Goal: Information Seeking & Learning: Find specific fact

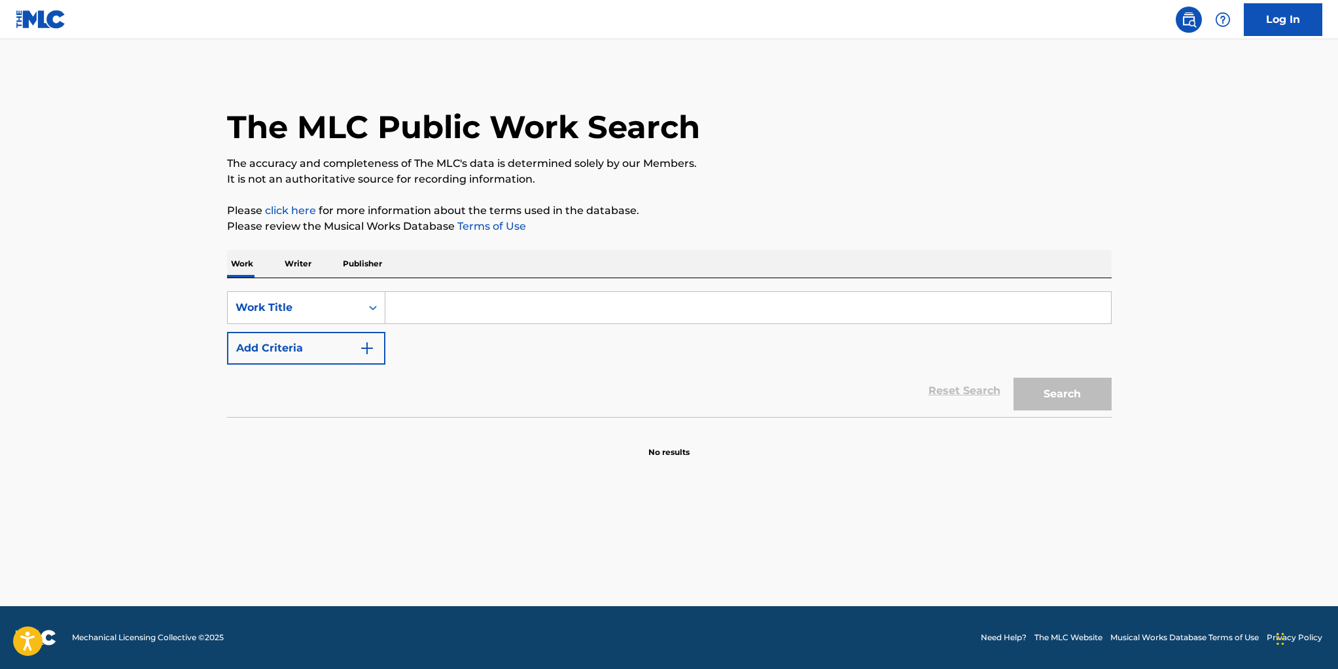
click at [421, 308] on input "Search Form" at bounding box center [748, 307] width 726 height 31
type input "[PERSON_NAME] was a nazi"
click at [1054, 387] on button "Search" at bounding box center [1063, 394] width 98 height 33
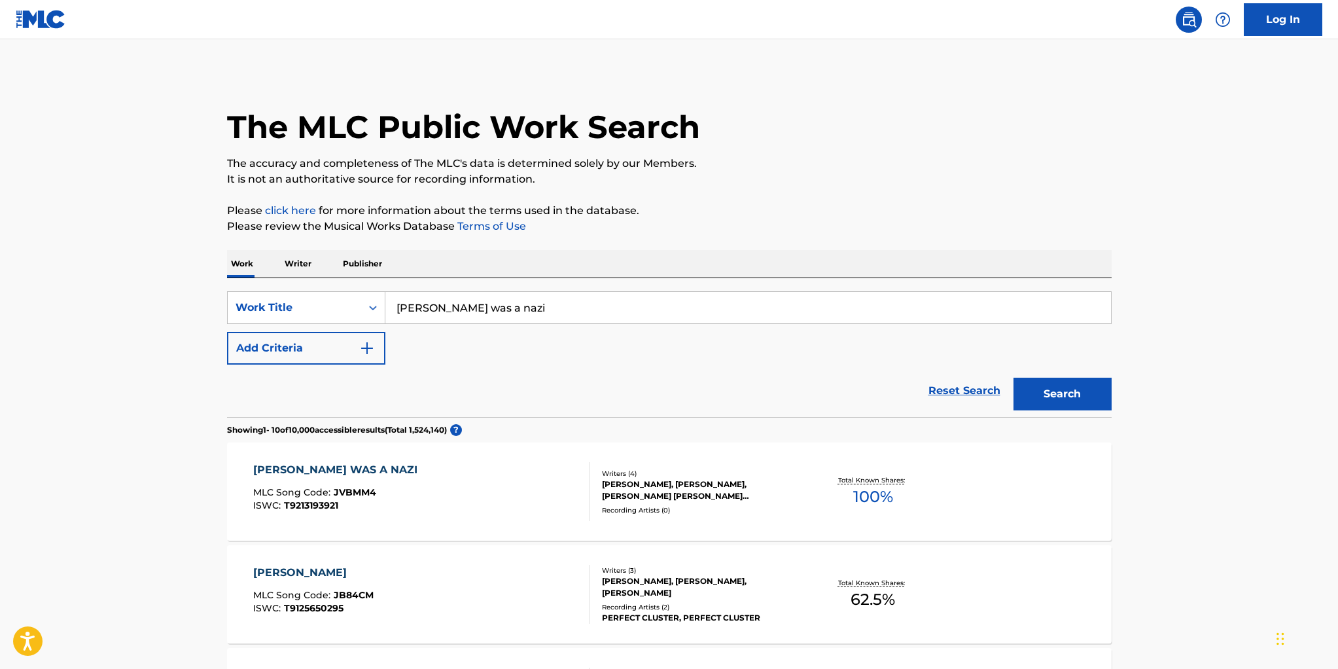
click at [300, 258] on p "Writer" at bounding box center [298, 263] width 35 height 27
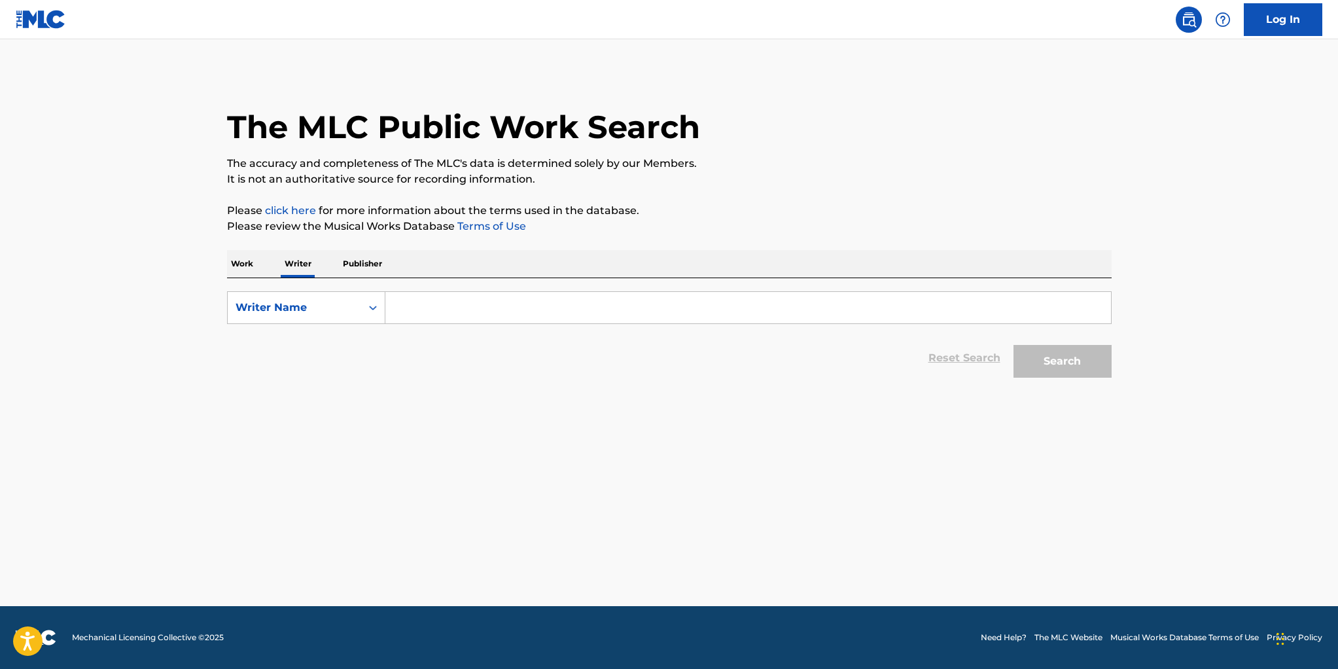
click at [412, 307] on input "Search Form" at bounding box center [748, 307] width 726 height 31
type input "david dictor"
click at [1014, 345] on button "Search" at bounding box center [1063, 361] width 98 height 33
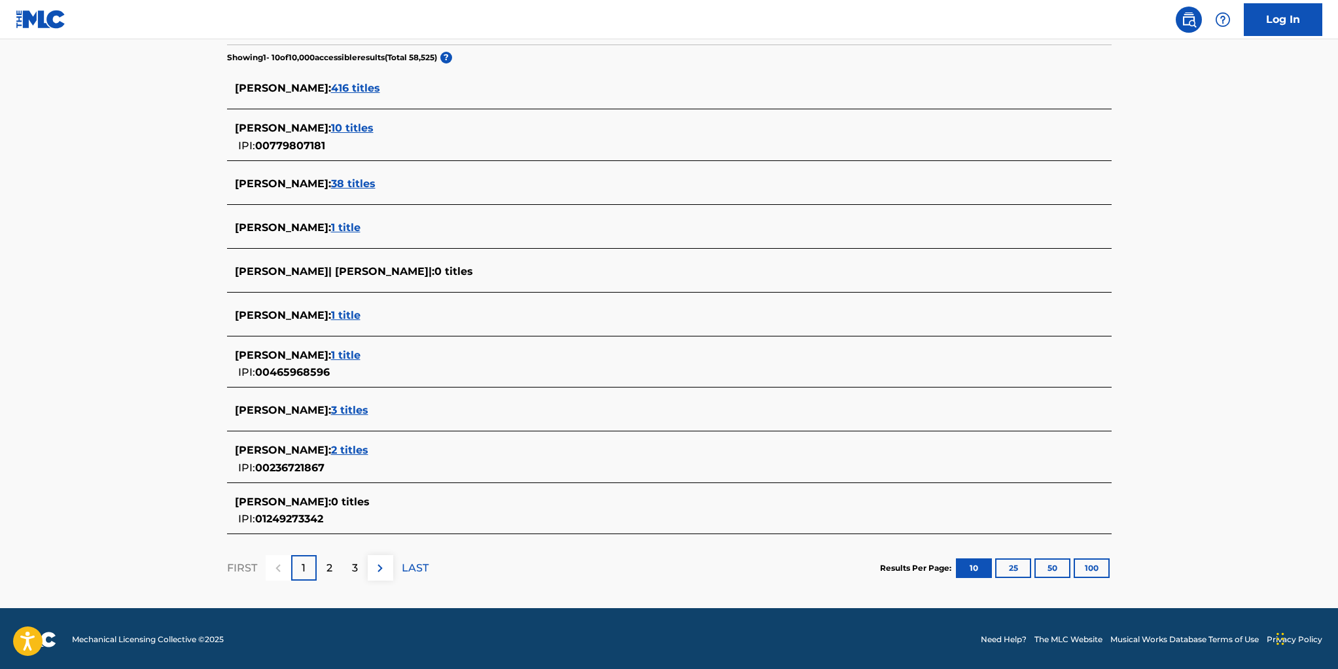
scroll to position [336, 0]
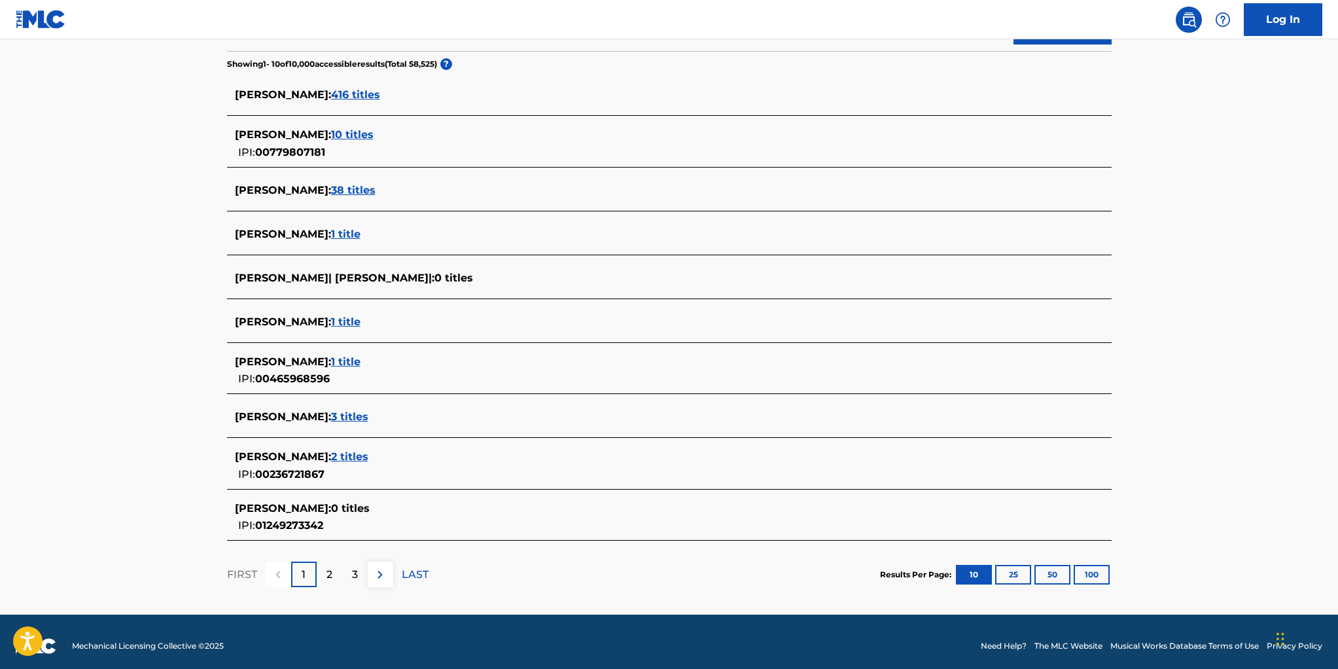
click at [331, 359] on span "1 title" at bounding box center [345, 361] width 29 height 12
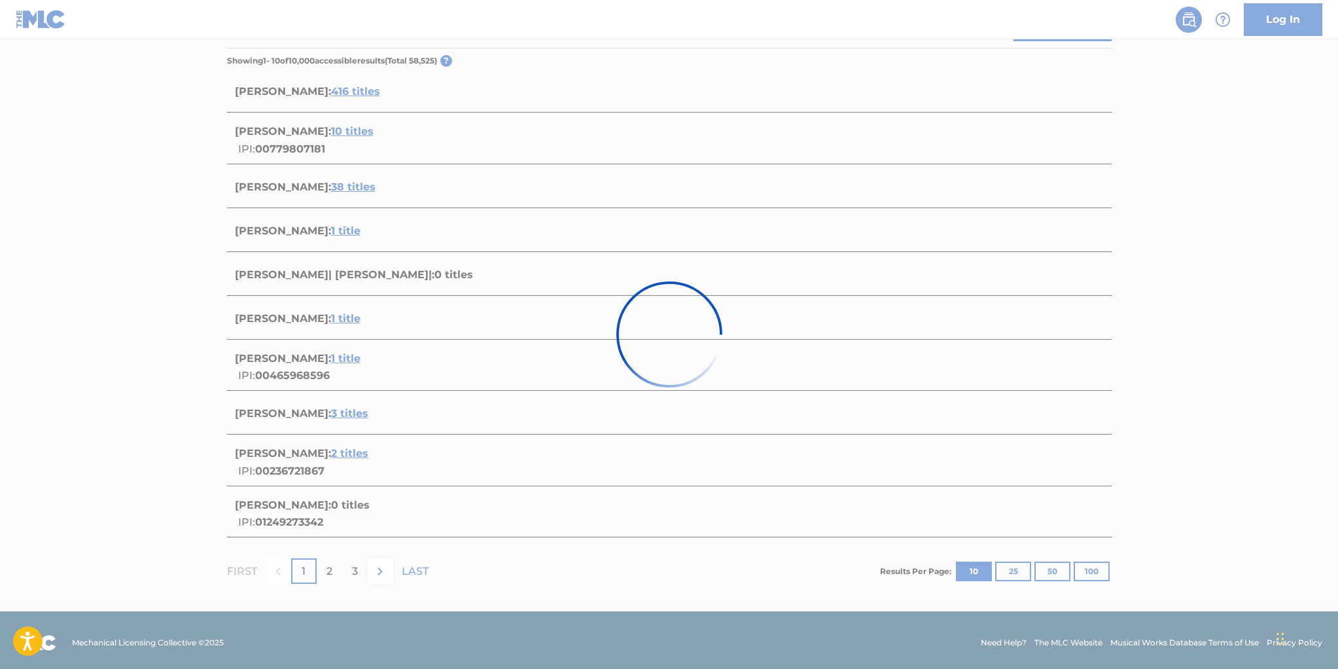
scroll to position [3, 0]
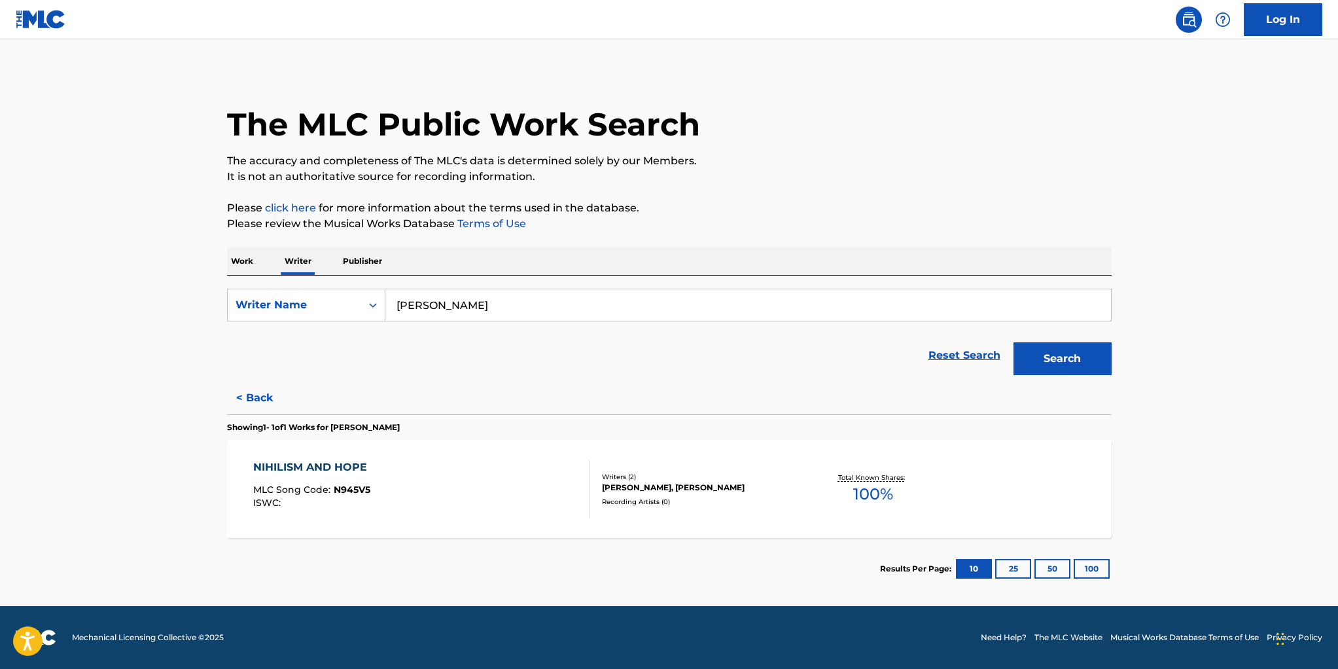
click at [753, 504] on div "Recording Artists ( 0 )" at bounding box center [701, 502] width 198 height 10
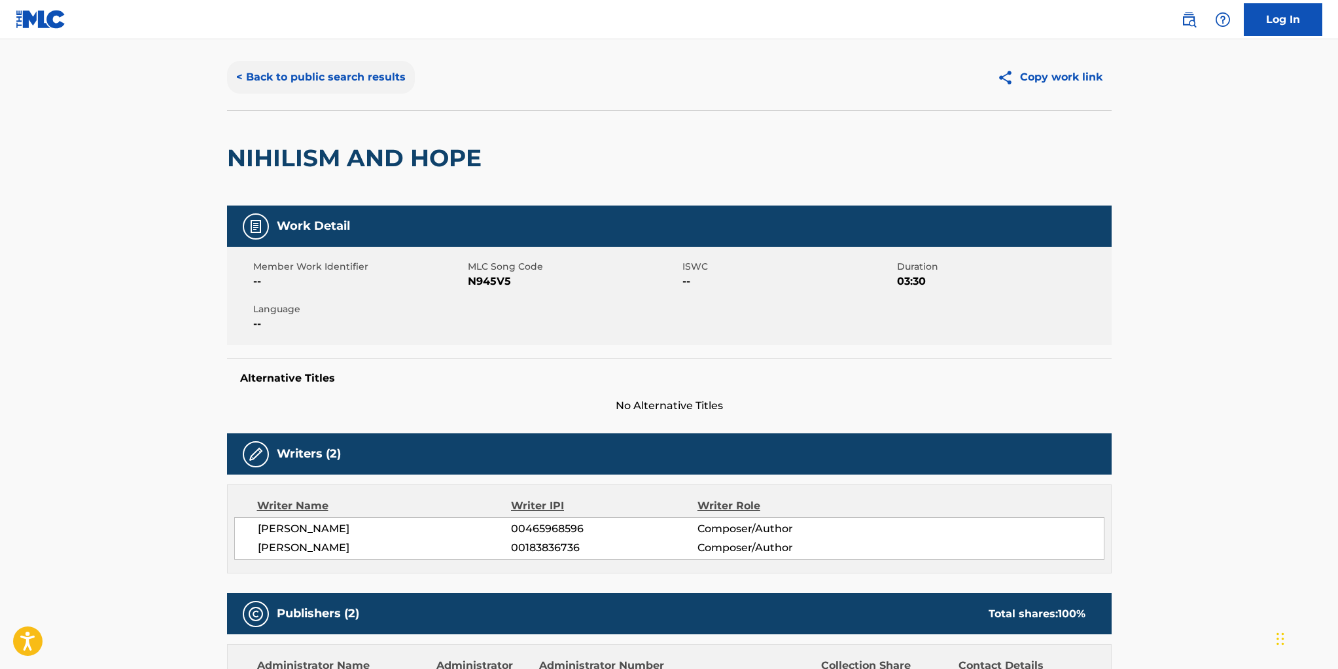
scroll to position [27, 0]
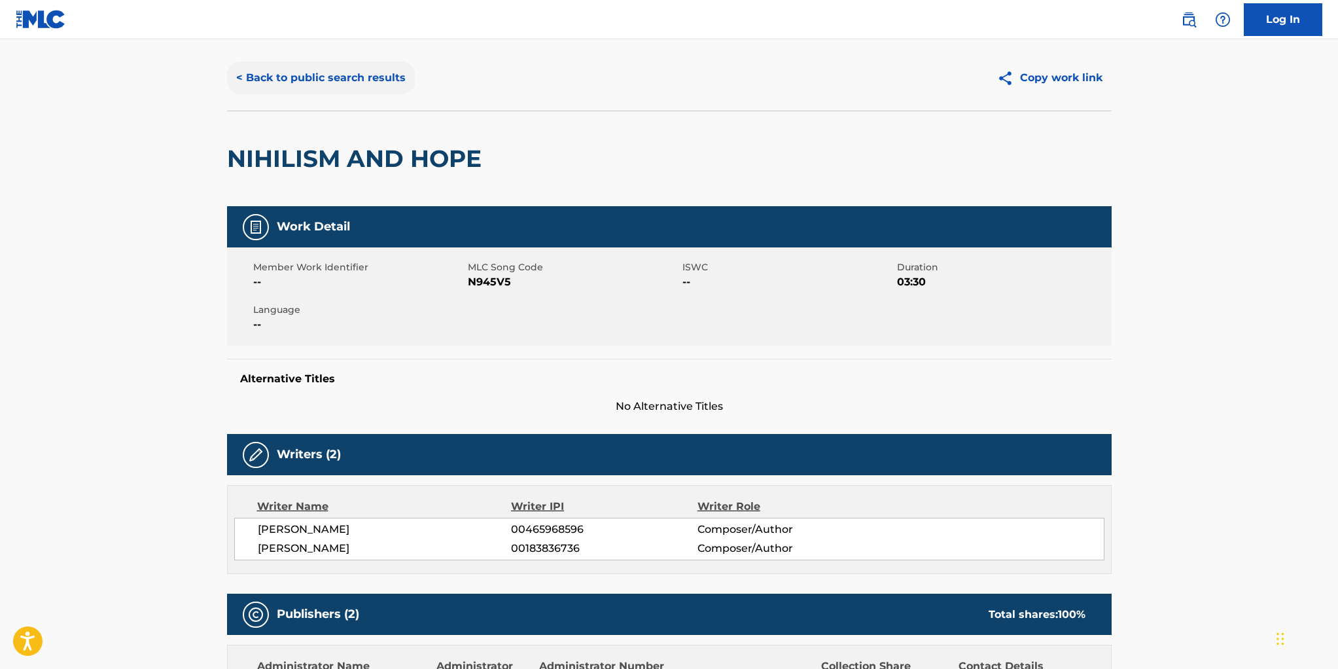
click at [310, 79] on button "< Back to public search results" at bounding box center [321, 78] width 188 height 33
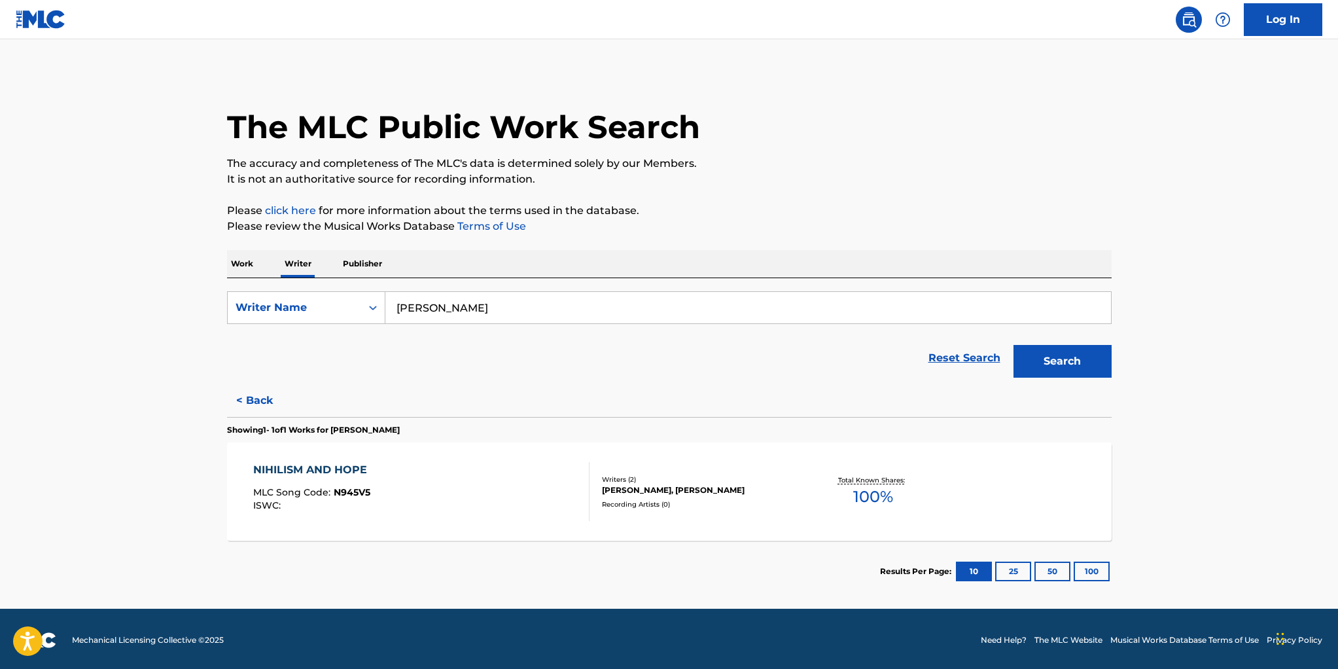
drag, startPoint x: 236, startPoint y: 254, endPoint x: 241, endPoint y: 258, distance: 7.1
click at [236, 254] on p "Work" at bounding box center [242, 263] width 30 height 27
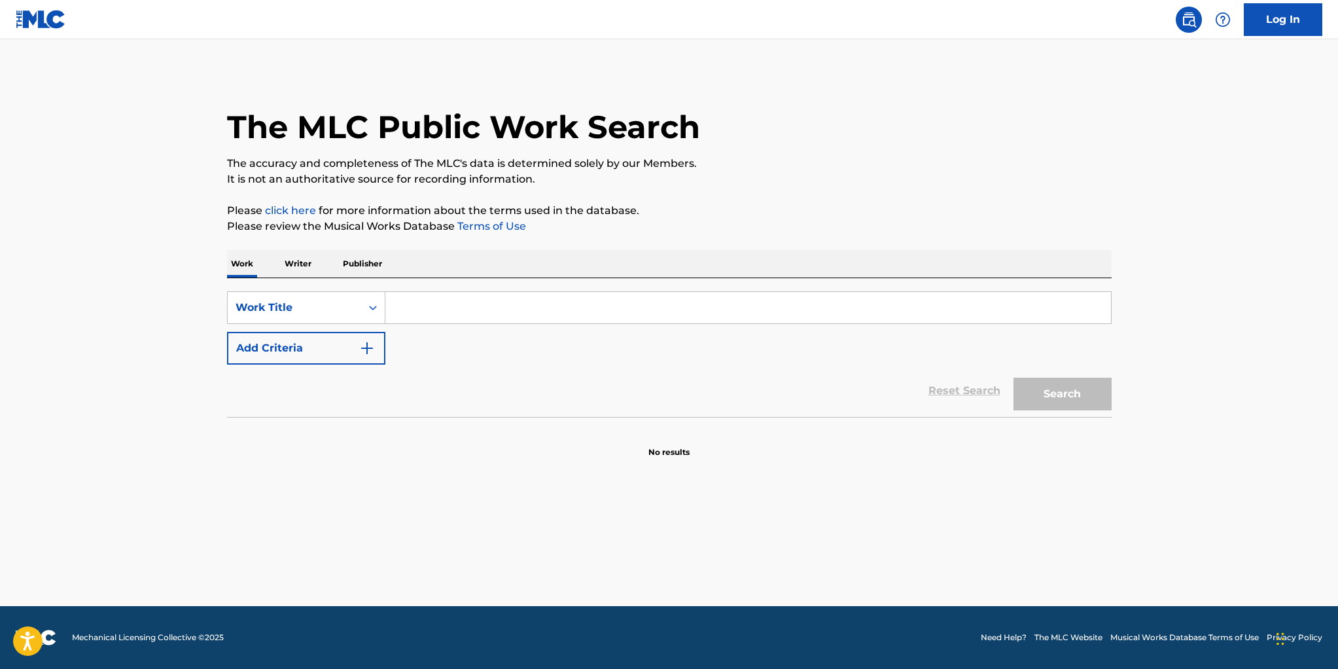
click at [431, 300] on input "Search Form" at bounding box center [748, 307] width 726 height 31
type input "war is a racket"
click at [1014, 378] on button "Search" at bounding box center [1063, 394] width 98 height 33
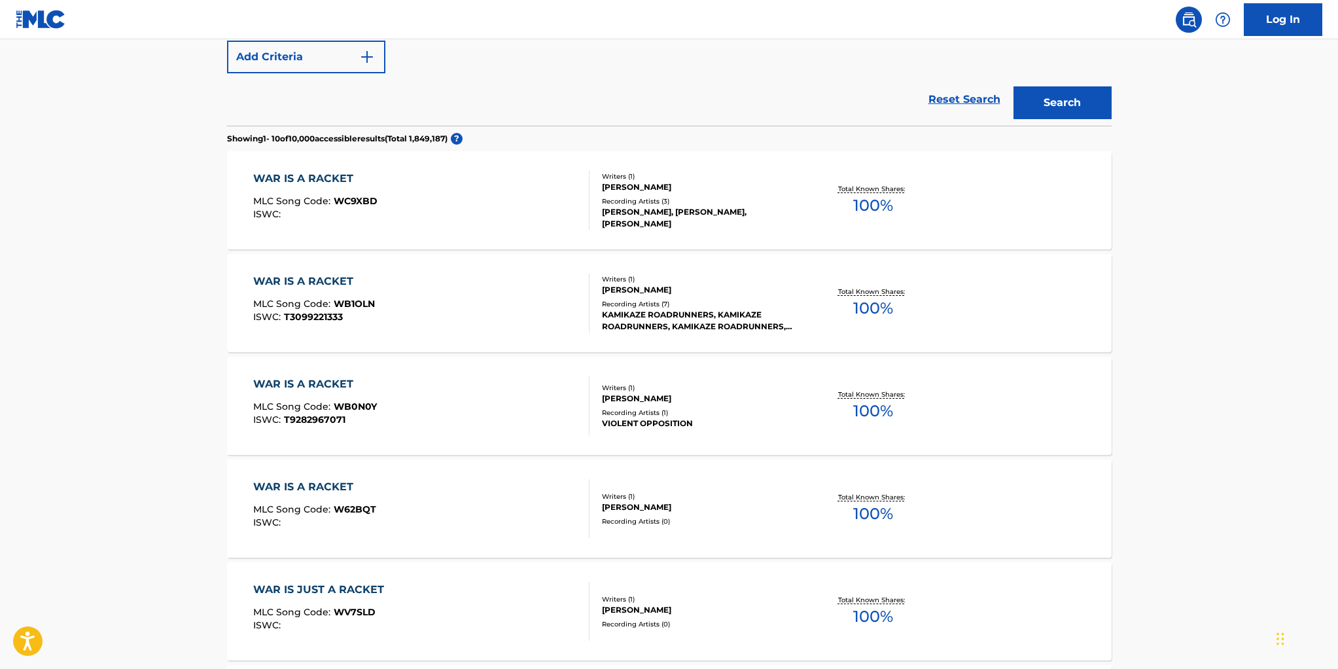
scroll to position [296, 0]
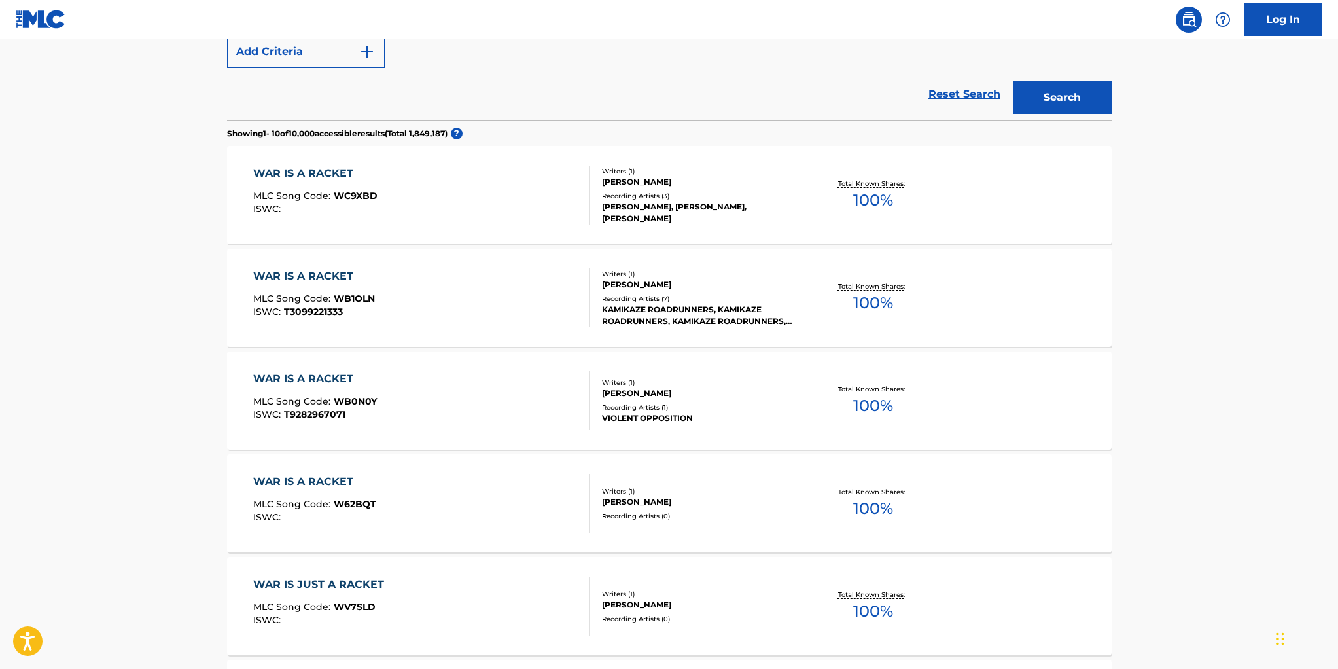
click at [804, 496] on div "Total Known Shares: 100 %" at bounding box center [873, 504] width 147 height 40
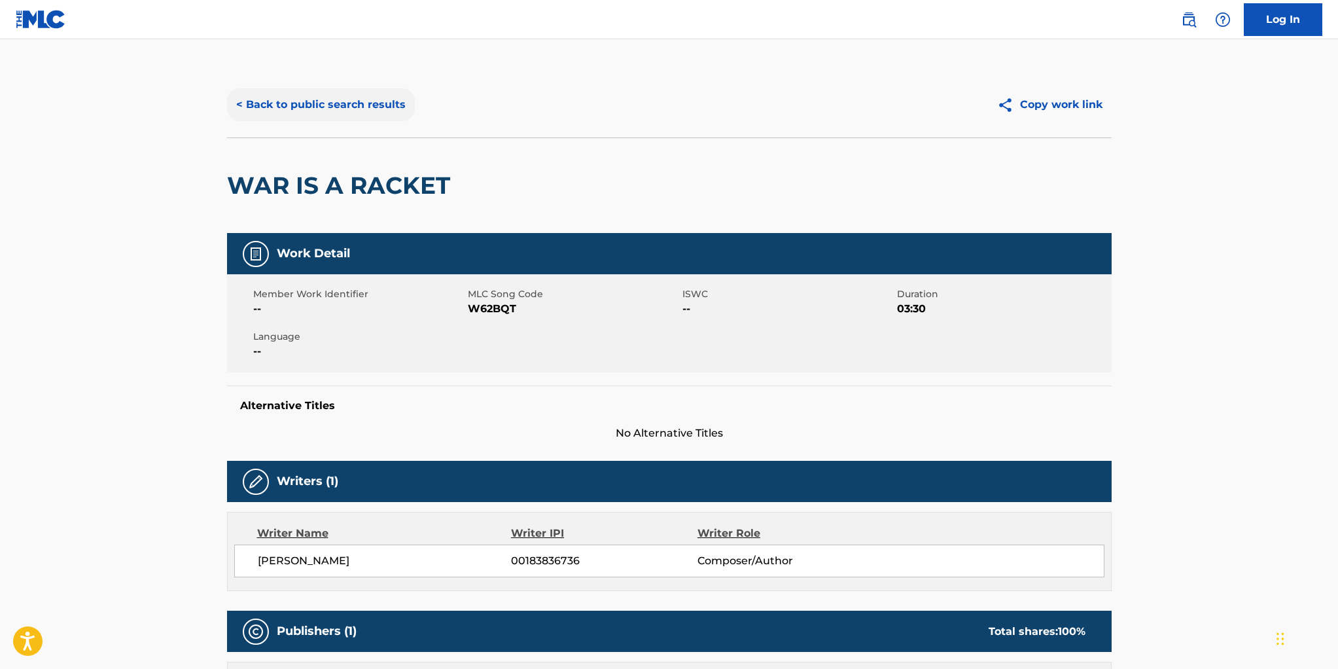
click at [294, 107] on button "< Back to public search results" at bounding box center [321, 104] width 188 height 33
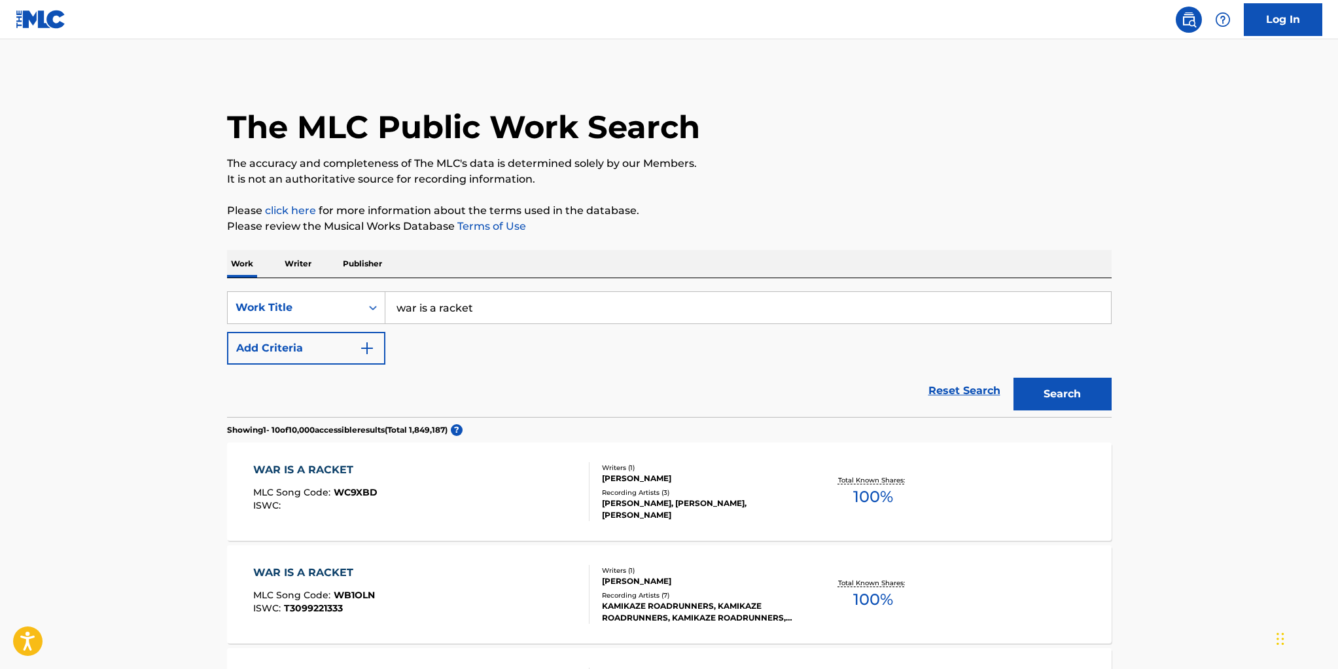
drag, startPoint x: 481, startPoint y: 304, endPoint x: 316, endPoint y: 291, distance: 165.5
click at [317, 291] on div "SearchWithCriteriadca9be44-c110-4f2d-8ab3-c31cc75fc739 Work Title war is a rack…" at bounding box center [669, 347] width 885 height 139
type input "i am a donut"
click at [1014, 378] on button "Search" at bounding box center [1063, 394] width 98 height 33
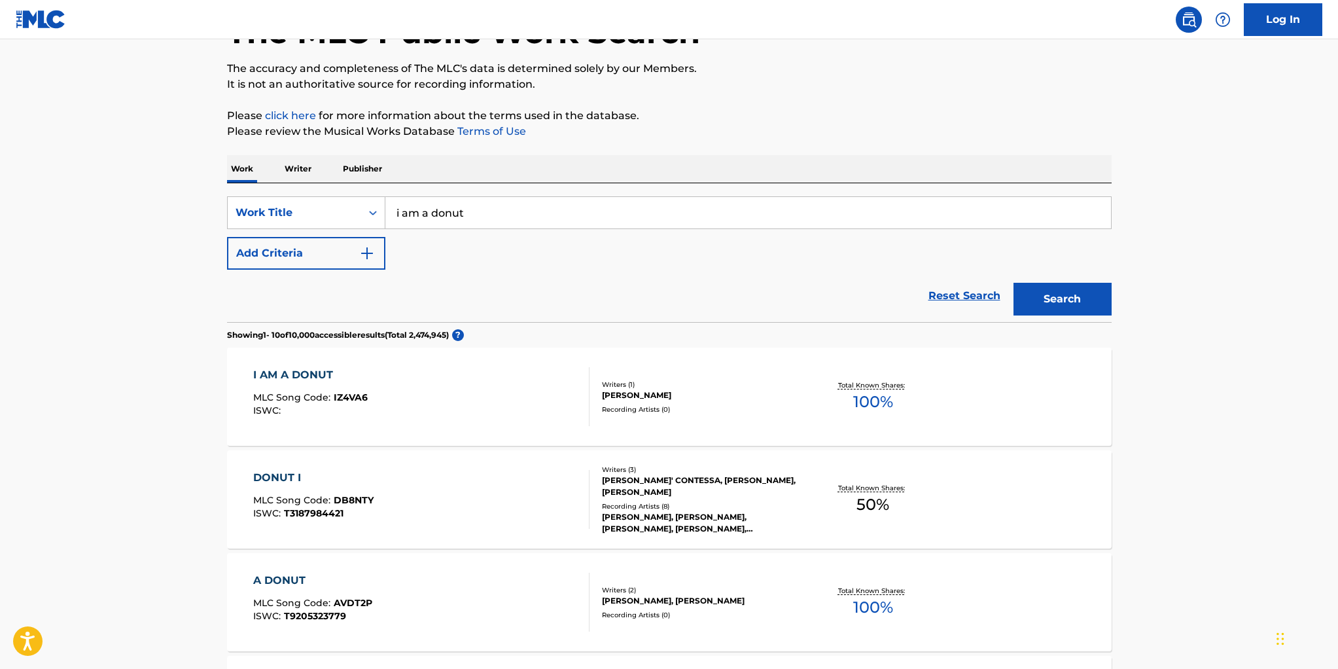
scroll to position [103, 0]
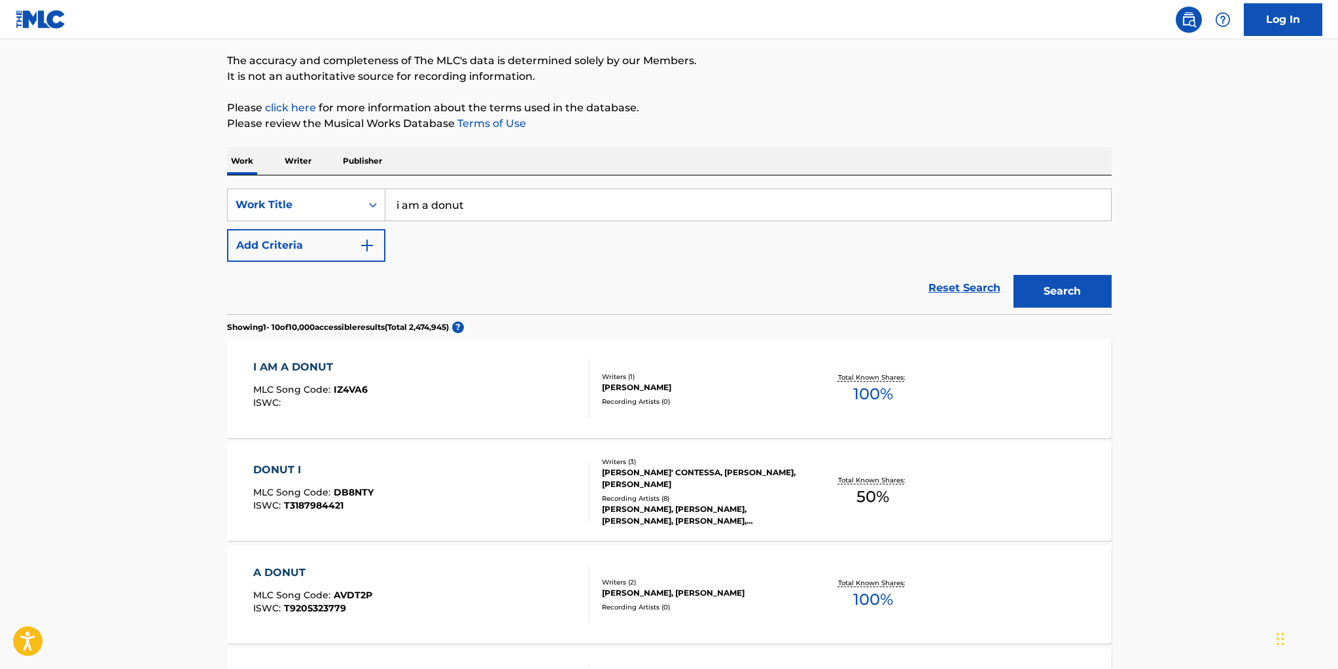
click at [663, 391] on div "BARRY WARD" at bounding box center [701, 388] width 198 height 12
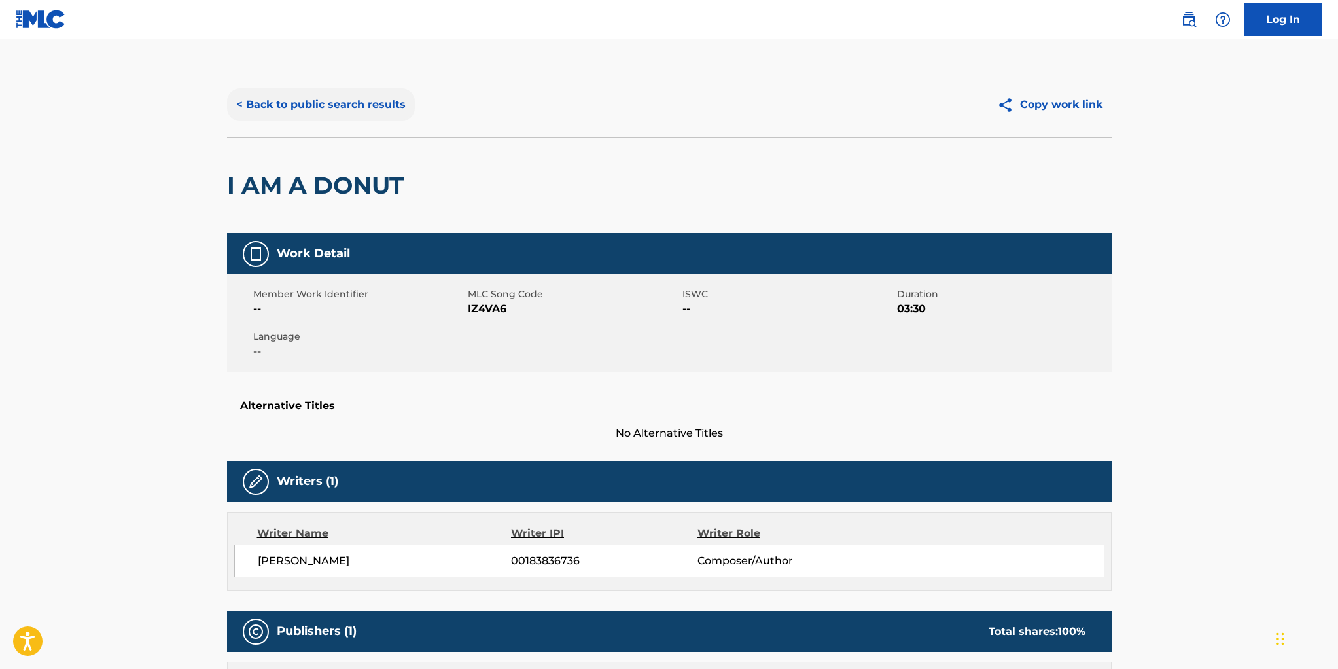
click at [322, 106] on button "< Back to public search results" at bounding box center [321, 104] width 188 height 33
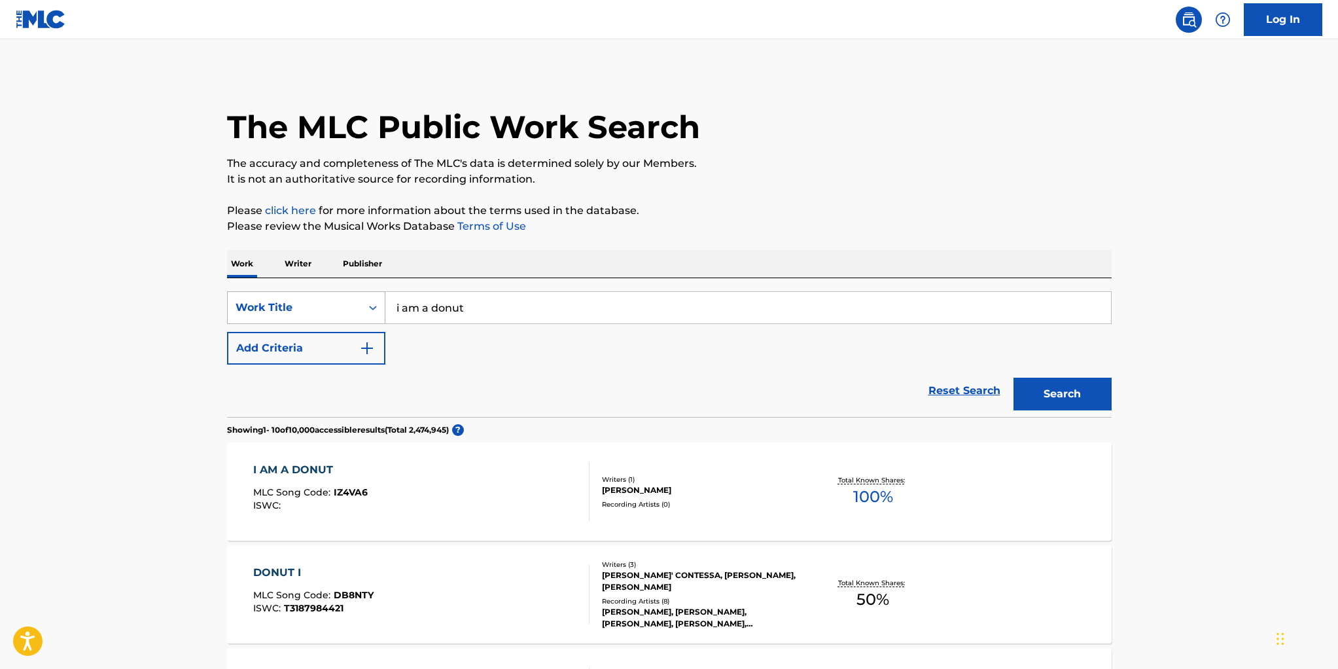
drag, startPoint x: 474, startPoint y: 308, endPoint x: 300, endPoint y: 293, distance: 174.8
click at [300, 293] on div "SearchWithCriteriadca9be44-c110-4f2d-8ab3-c31cc75fc739 Work Title i am a donut" at bounding box center [669, 307] width 885 height 33
click at [1014, 378] on button "Search" at bounding box center [1063, 394] width 98 height 33
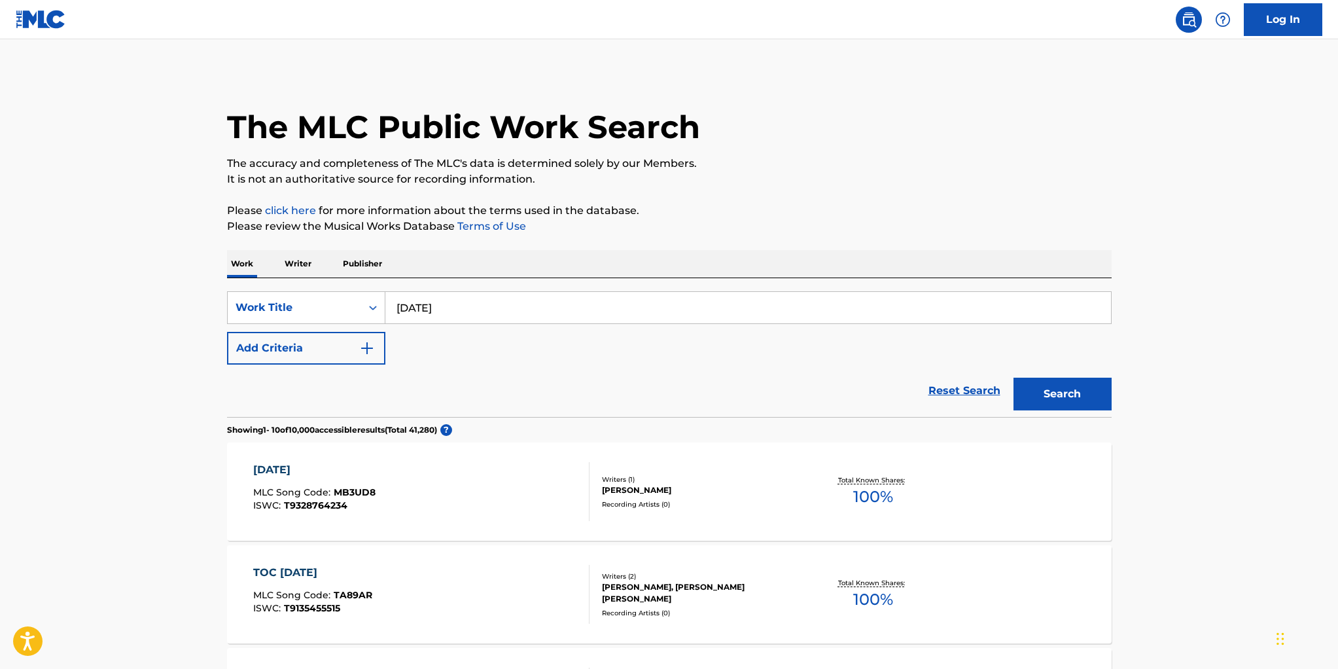
click at [452, 307] on input "[DATE]" at bounding box center [748, 307] width 726 height 31
type input "[DATE]"
click at [1014, 378] on button "Search" at bounding box center [1063, 394] width 98 height 33
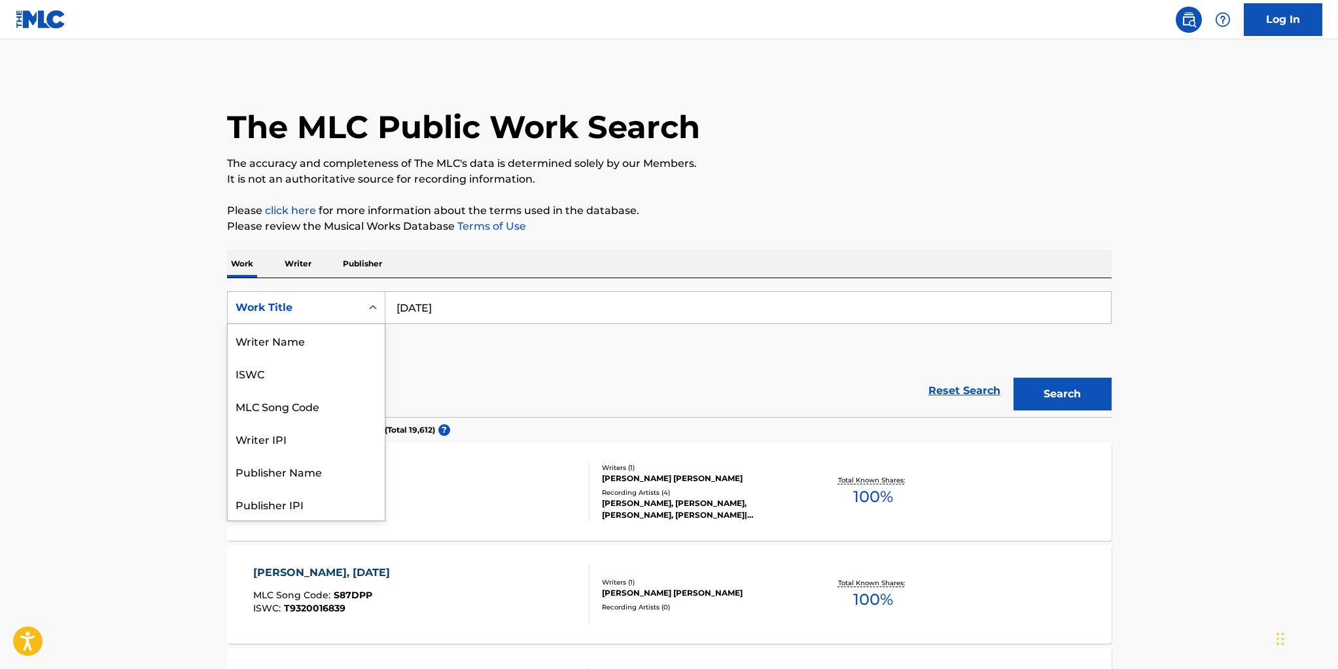
click at [279, 307] on div "Work Title" at bounding box center [295, 308] width 118 height 16
click at [277, 307] on div "Work Title" at bounding box center [295, 308] width 118 height 16
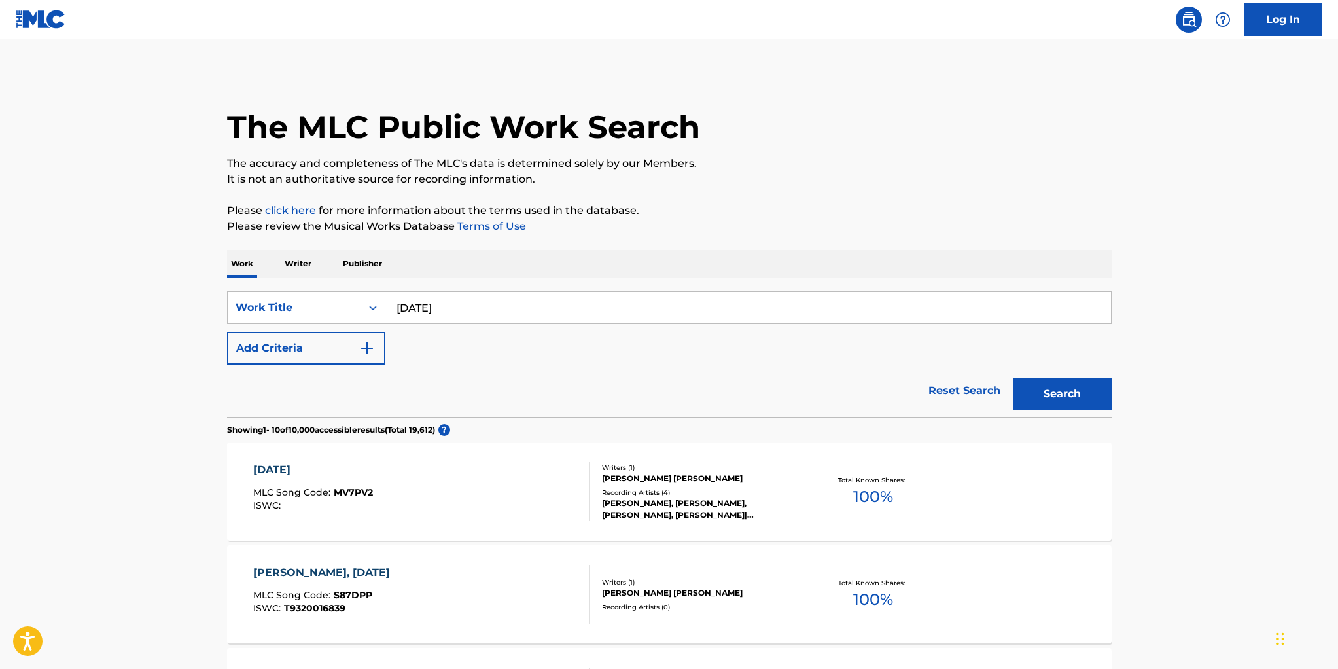
click at [299, 264] on p "Writer" at bounding box center [298, 263] width 35 height 27
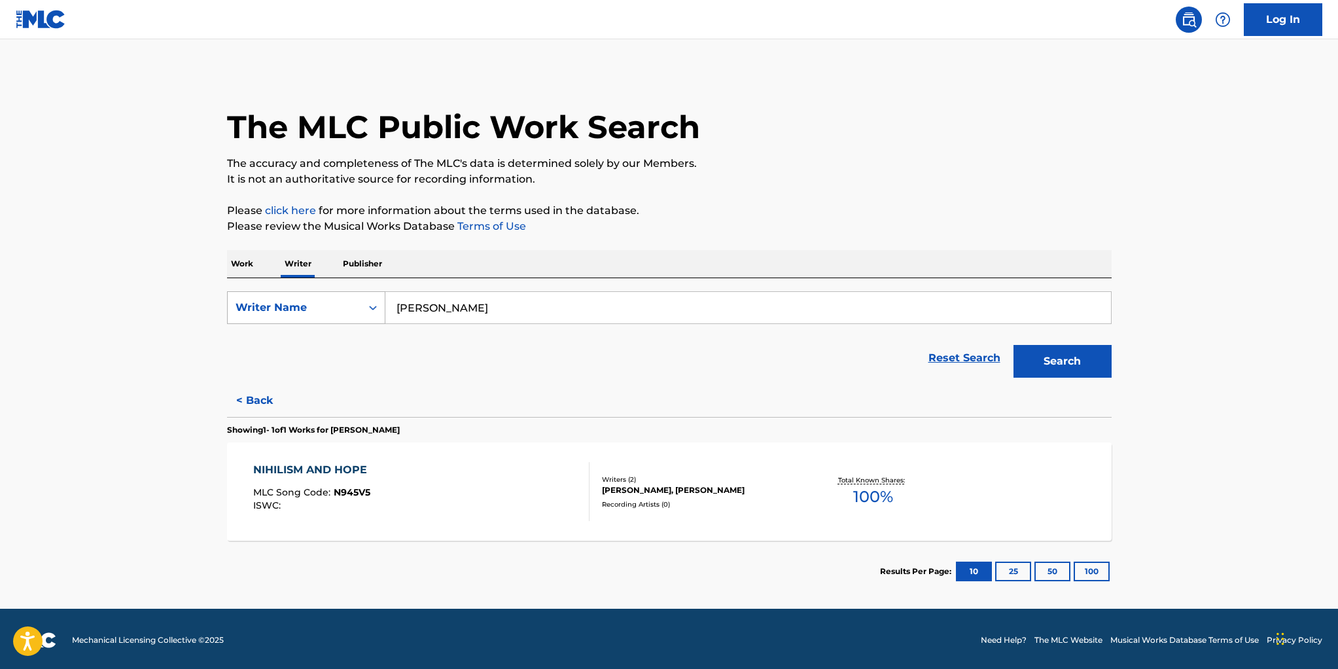
drag, startPoint x: 471, startPoint y: 307, endPoint x: 359, endPoint y: 300, distance: 112.1
click at [359, 300] on div "SearchWithCriteriae37bf833-813c-4b64-94f6-ee96920402b3 Writer Name david dictor" at bounding box center [669, 307] width 885 height 33
click at [1014, 345] on button "Search" at bounding box center [1063, 361] width 98 height 33
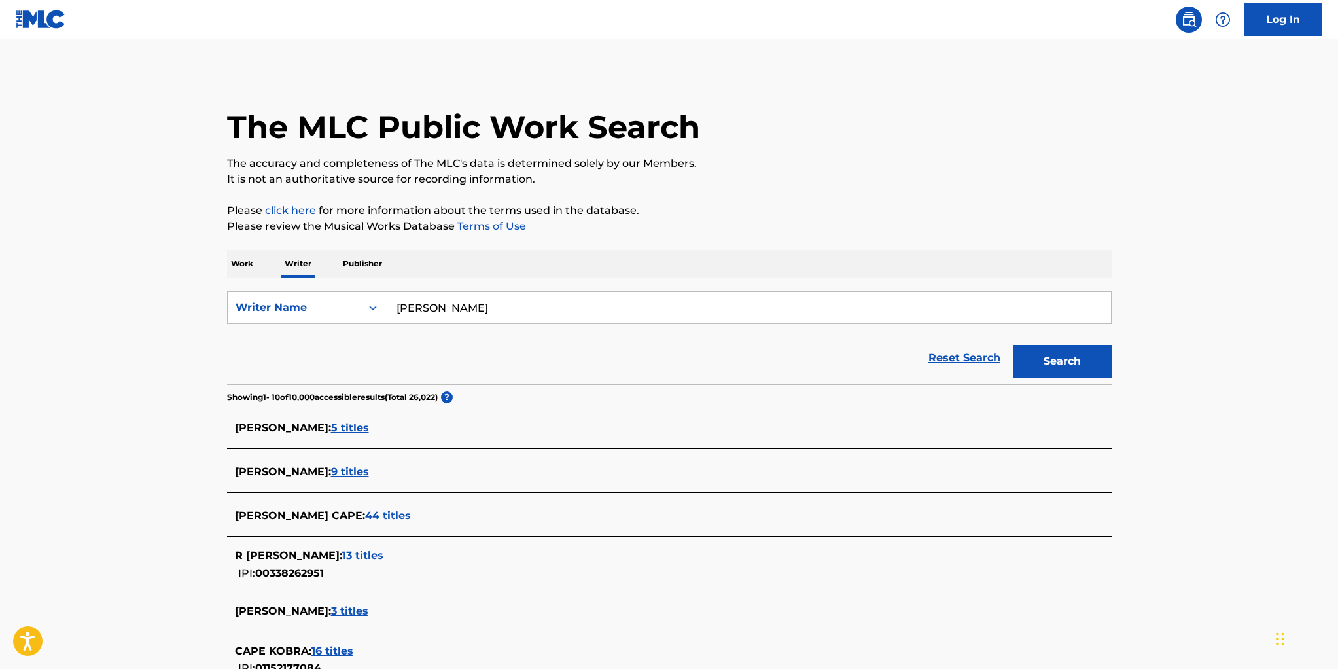
scroll to position [3, 0]
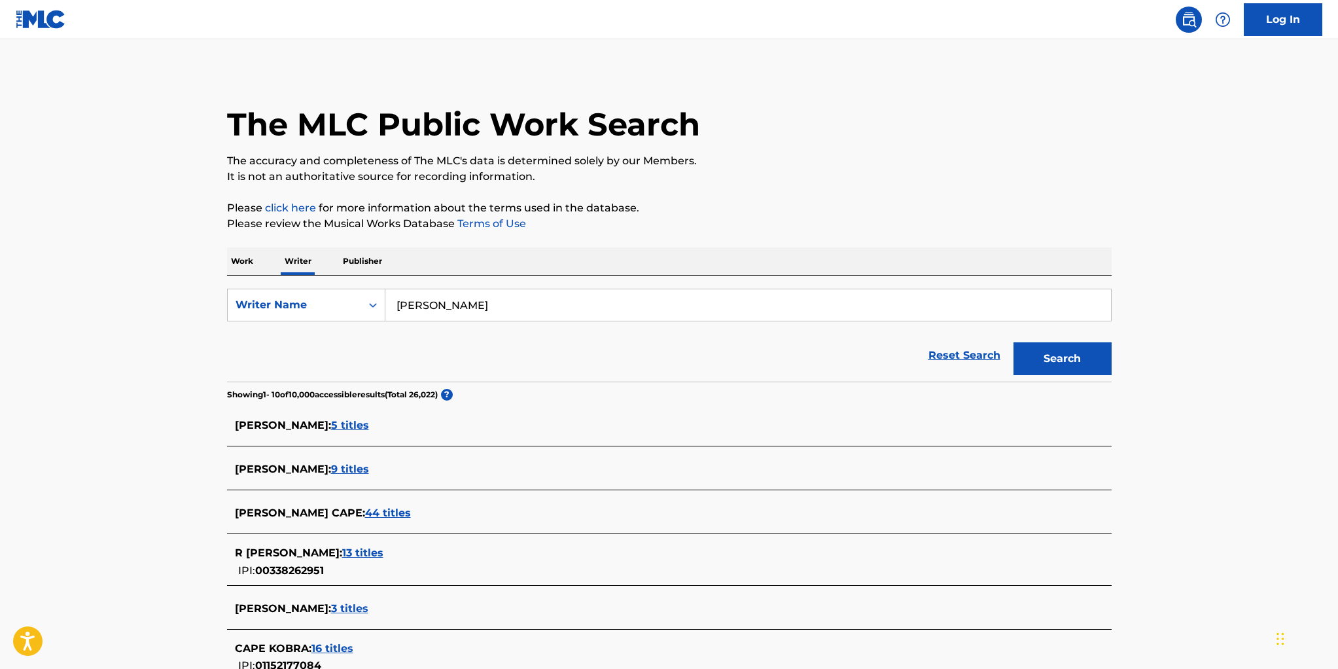
drag, startPoint x: 431, startPoint y: 307, endPoint x: 441, endPoint y: 305, distance: 10.0
click at [436, 306] on input "joseph cape" at bounding box center [748, 304] width 726 height 31
type input "joey cape"
click at [1014, 342] on button "Search" at bounding box center [1063, 358] width 98 height 33
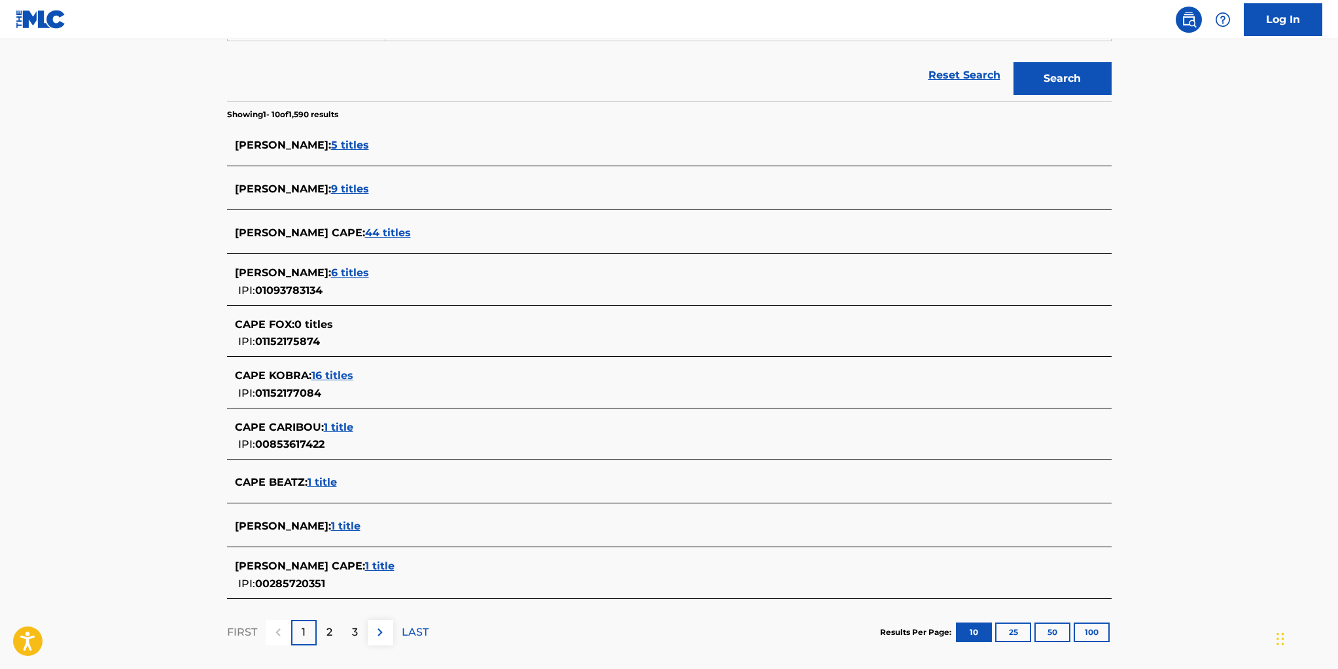
scroll to position [0, 0]
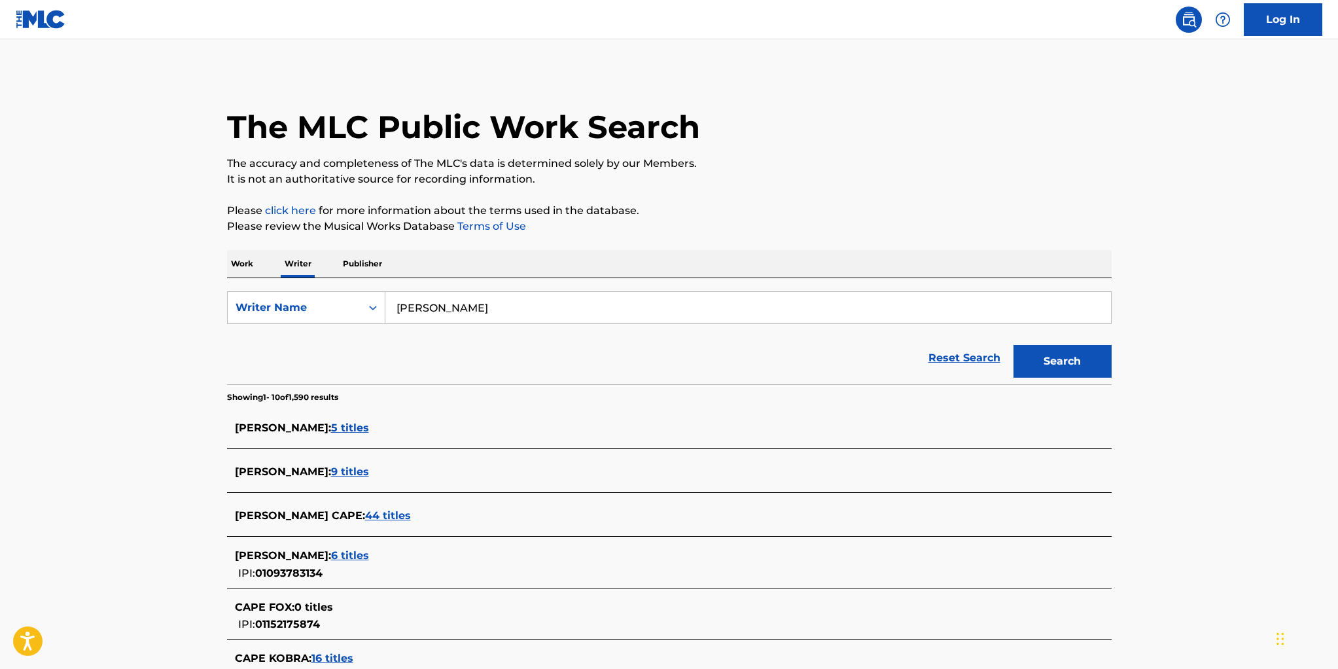
click at [240, 262] on p "Work" at bounding box center [242, 263] width 30 height 27
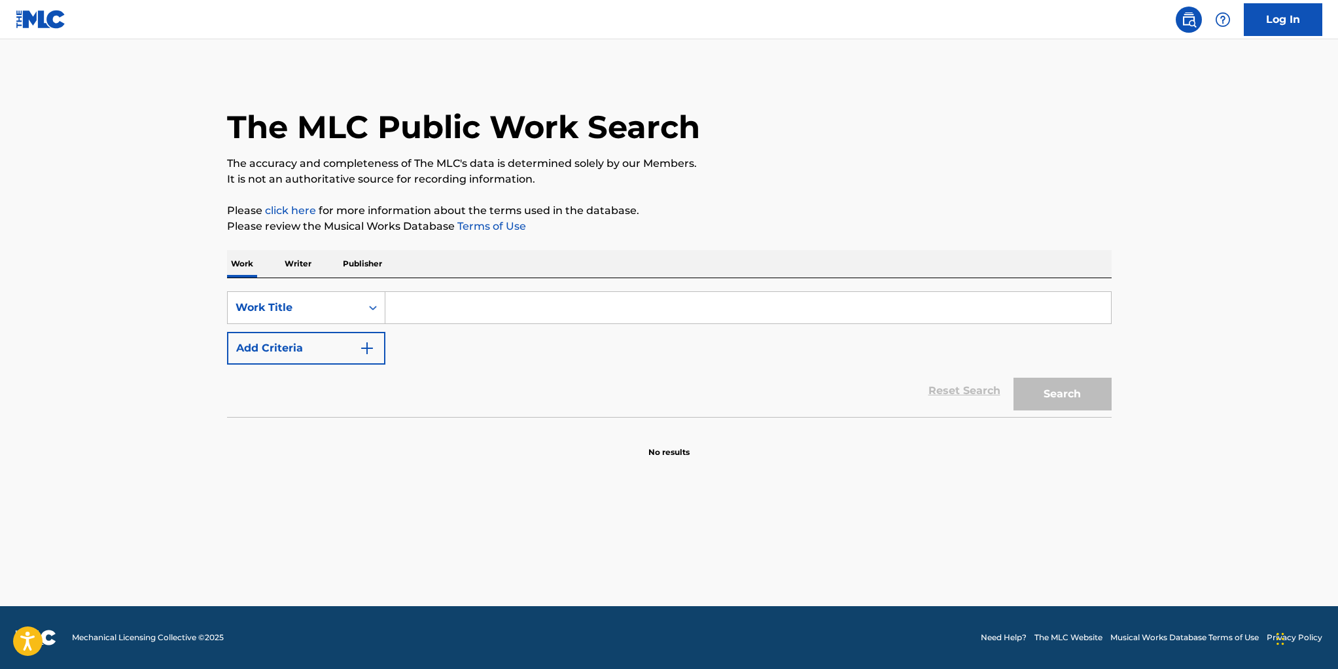
click at [413, 310] on input "Search Form" at bounding box center [748, 307] width 726 height 31
type input "sleep"
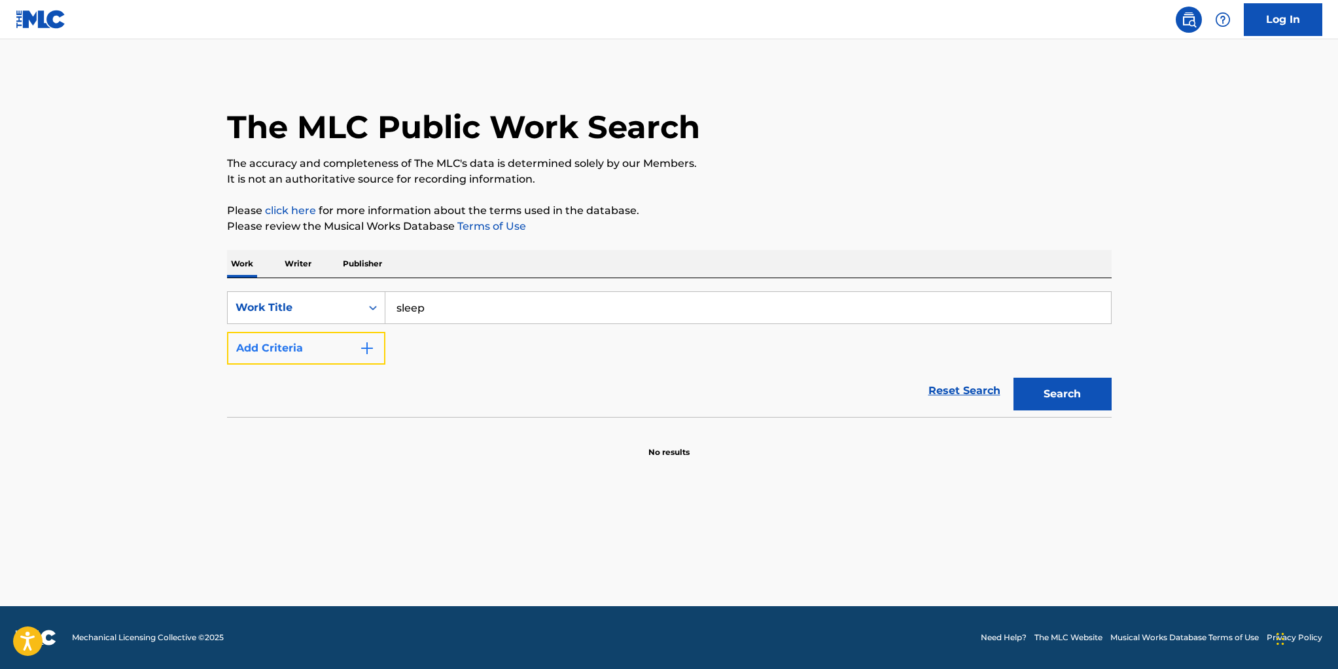
click at [339, 346] on button "Add Criteria" at bounding box center [306, 348] width 158 height 33
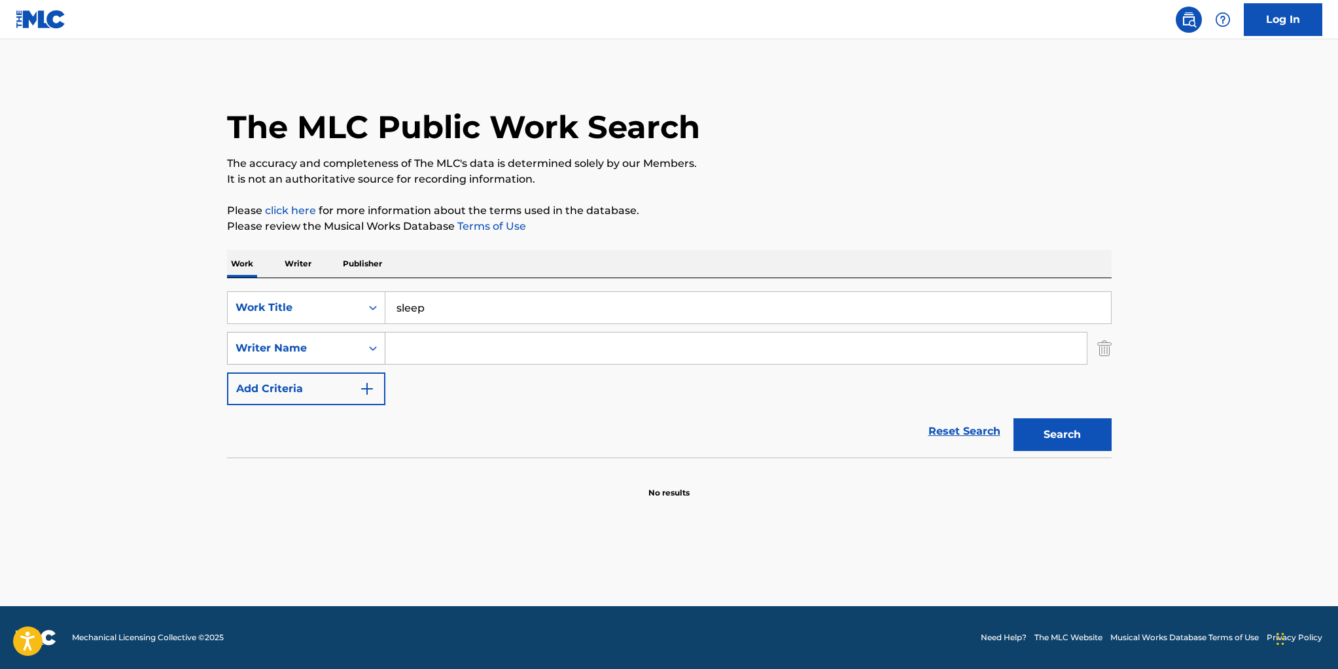
drag, startPoint x: 336, startPoint y: 349, endPoint x: 368, endPoint y: 349, distance: 32.1
click at [337, 349] on div "Writer Name" at bounding box center [295, 348] width 118 height 16
click at [427, 347] on input "Search Form" at bounding box center [736, 347] width 702 height 31
type input "cape"
click at [1014, 418] on button "Search" at bounding box center [1063, 434] width 98 height 33
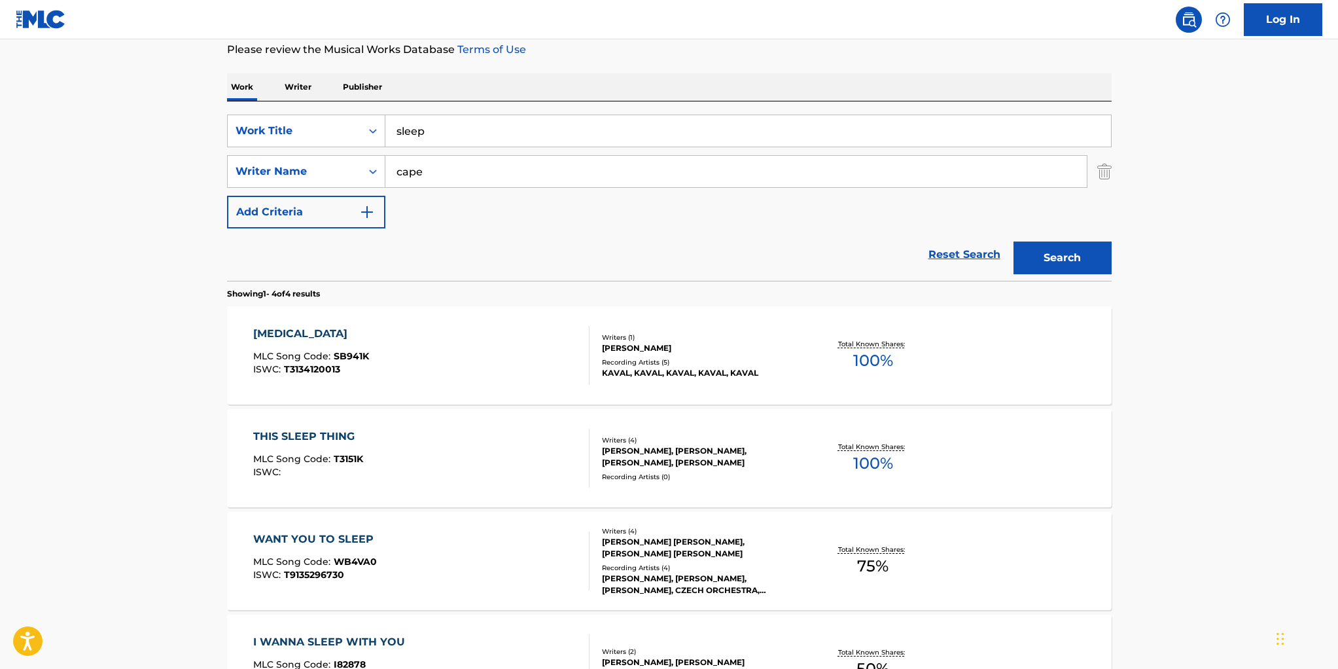
scroll to position [351, 0]
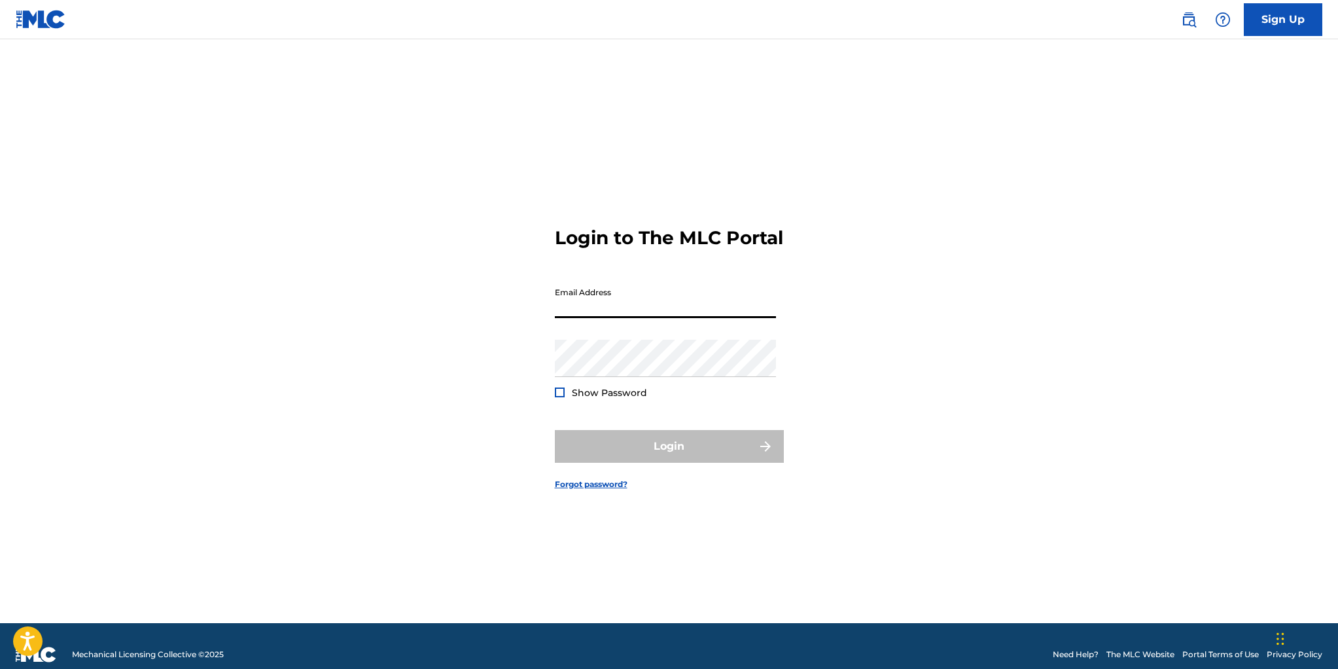
click at [667, 318] on input "Email Address" at bounding box center [665, 299] width 221 height 37
type input "[EMAIL_ADDRESS][DOMAIN_NAME]"
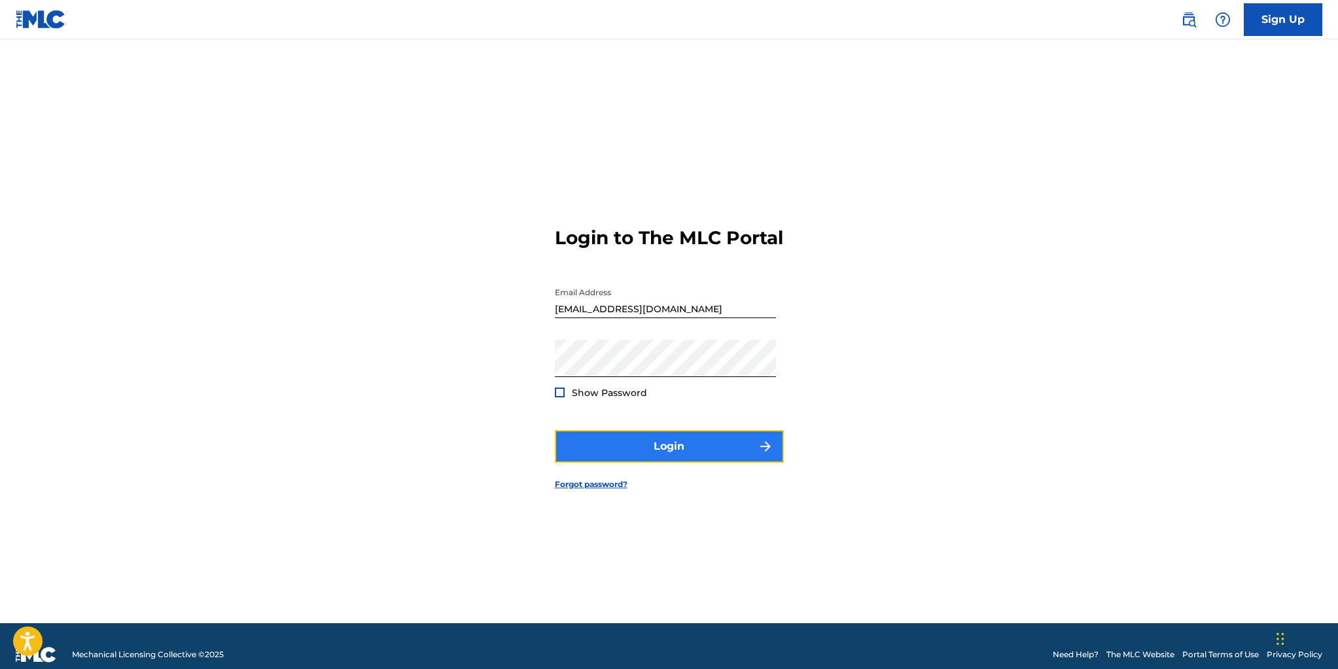
click at [666, 457] on button "Login" at bounding box center [669, 446] width 229 height 33
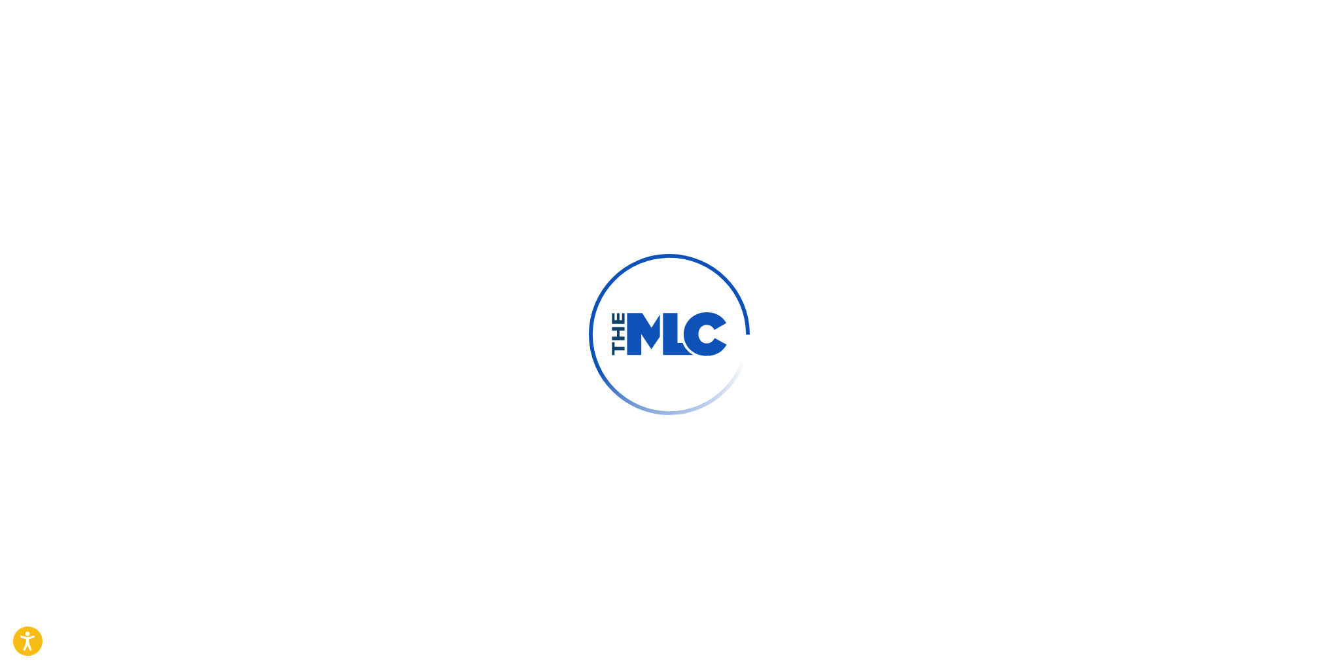
scroll to position [4, 0]
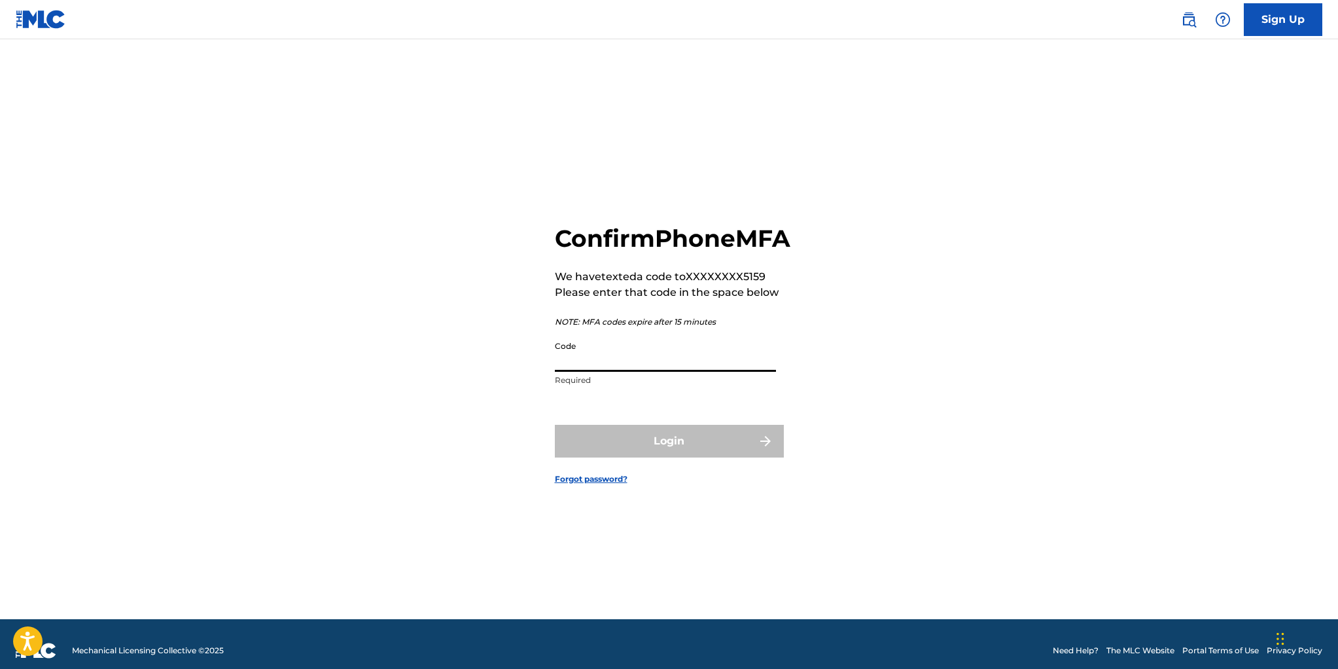
click at [609, 372] on input "Code" at bounding box center [665, 352] width 221 height 37
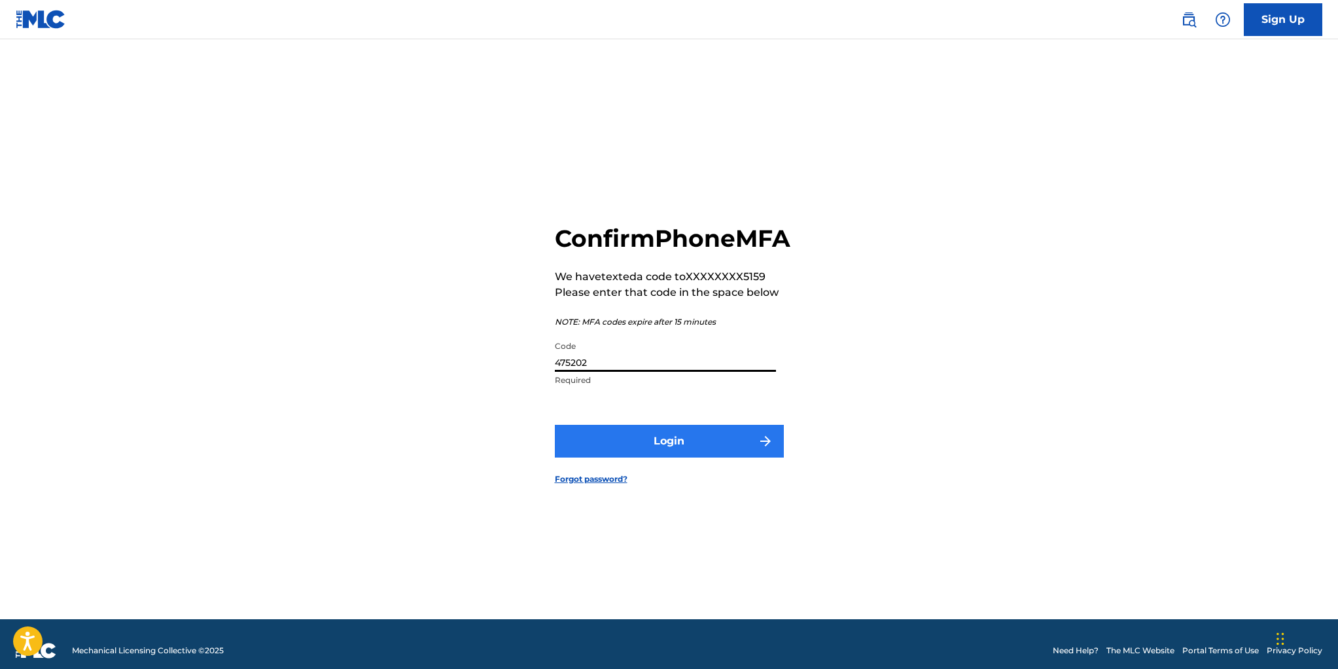
type input "475202"
click at [656, 452] on button "Login" at bounding box center [669, 441] width 229 height 33
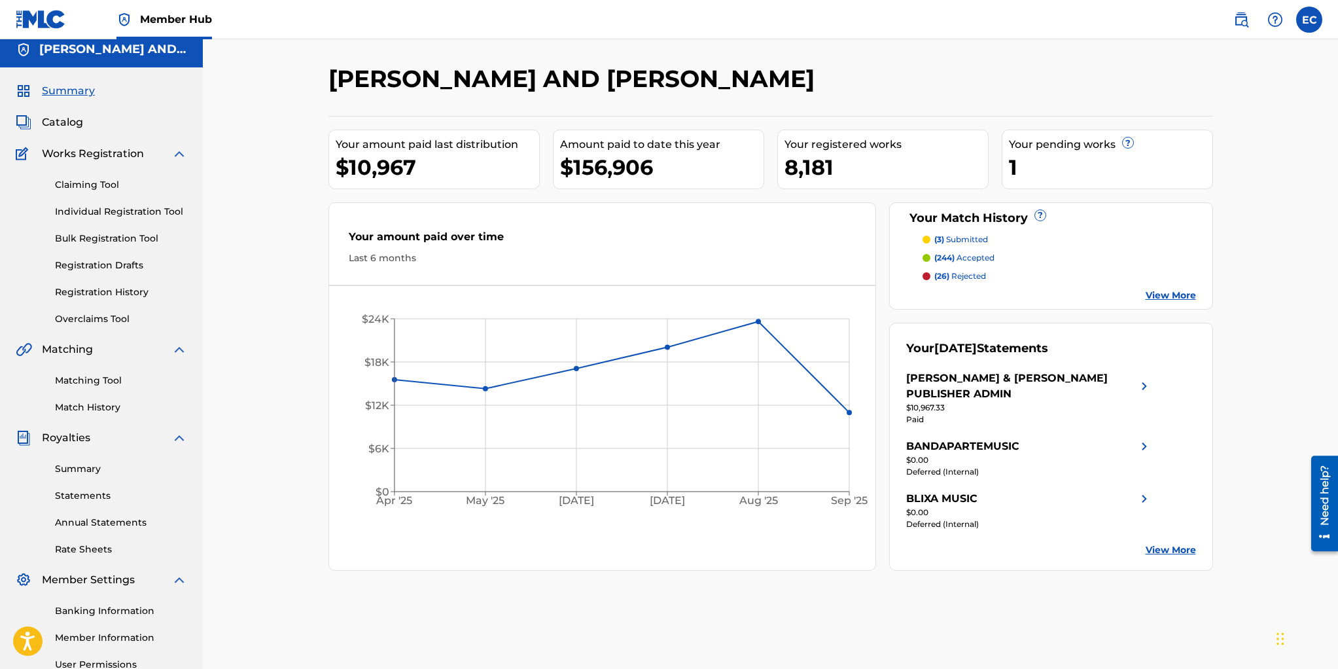
scroll to position [11, 0]
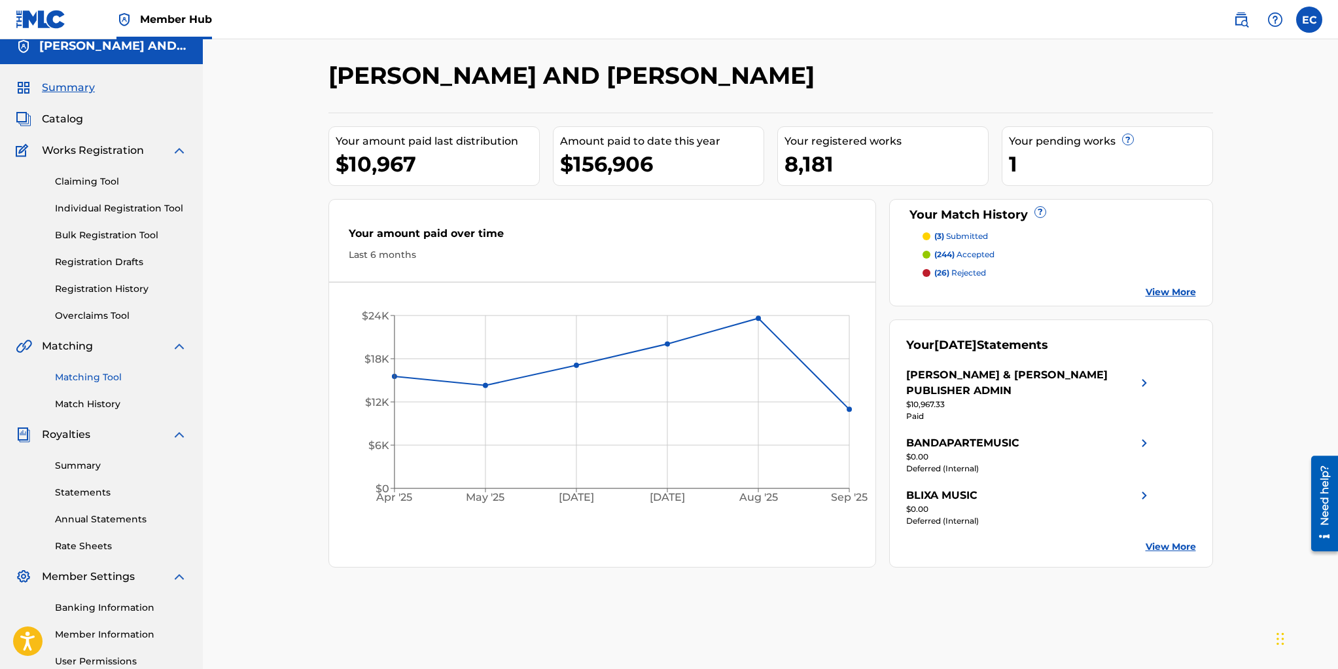
click at [111, 373] on link "Matching Tool" at bounding box center [121, 377] width 132 height 14
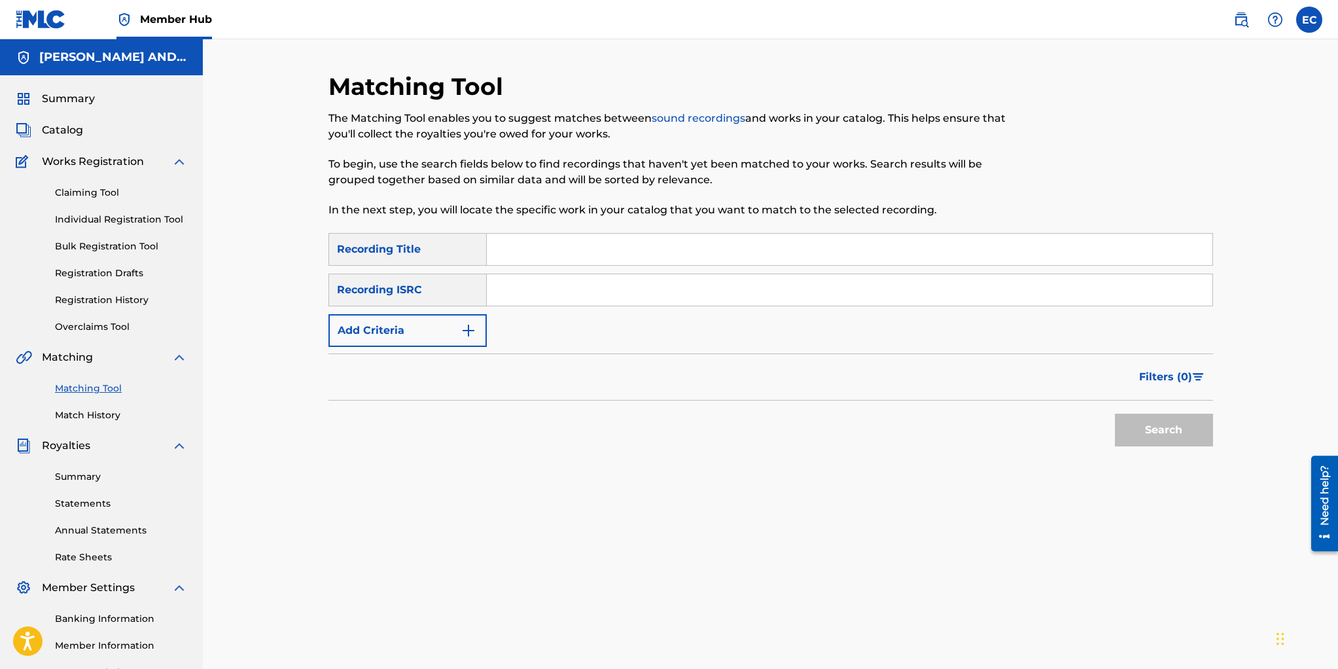
click at [556, 247] on input "Search Form" at bounding box center [850, 249] width 726 height 31
type input "[PERSON_NAME] was a nazi"
click at [1150, 430] on button "Search" at bounding box center [1164, 430] width 98 height 33
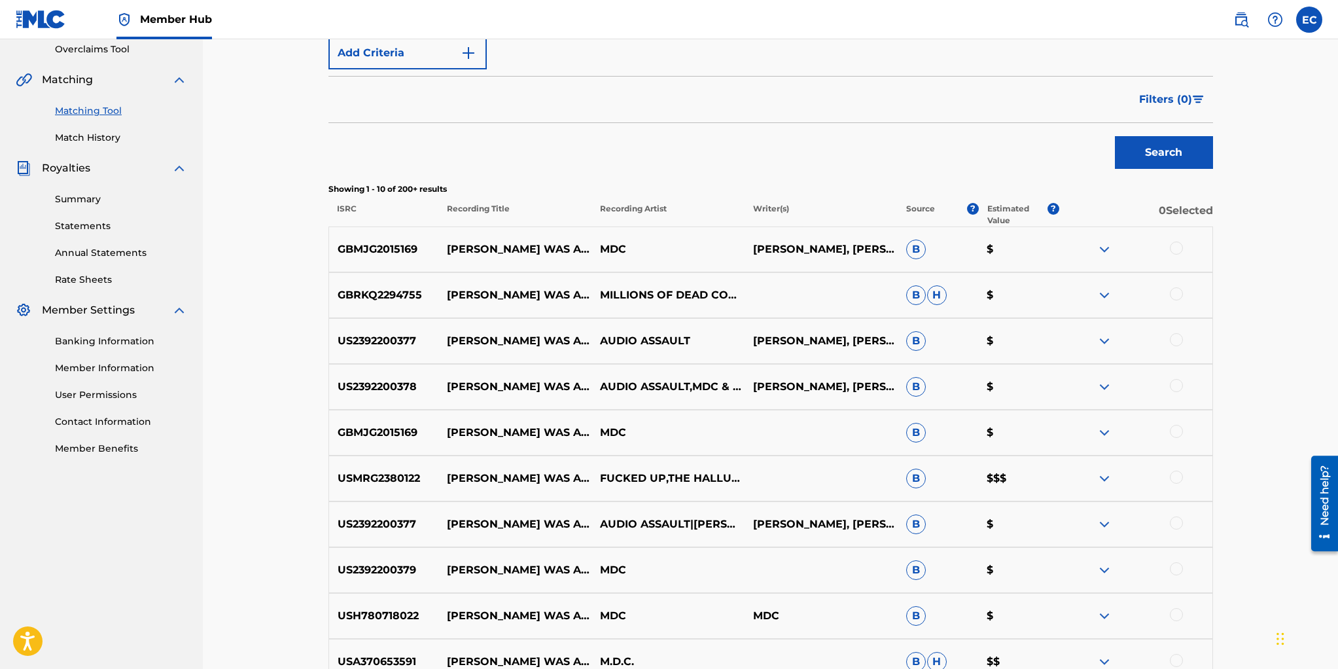
scroll to position [277, 0]
click at [1168, 98] on span "Filters ( 0 )" at bounding box center [1165, 100] width 53 height 16
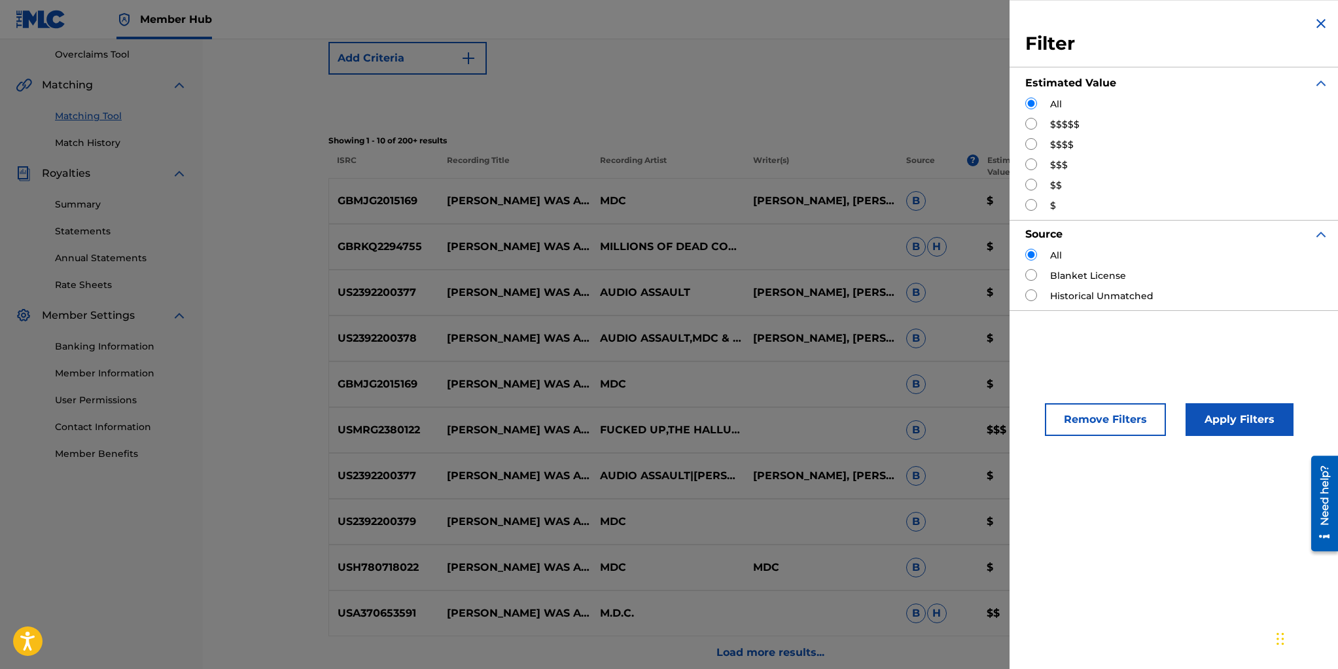
drag, startPoint x: 1033, startPoint y: 124, endPoint x: 1040, endPoint y: 145, distance: 22.6
click at [1033, 124] on input "Search Form" at bounding box center [1031, 124] width 12 height 12
radio input "true"
drag, startPoint x: 1226, startPoint y: 418, endPoint x: 1215, endPoint y: 412, distance: 13.2
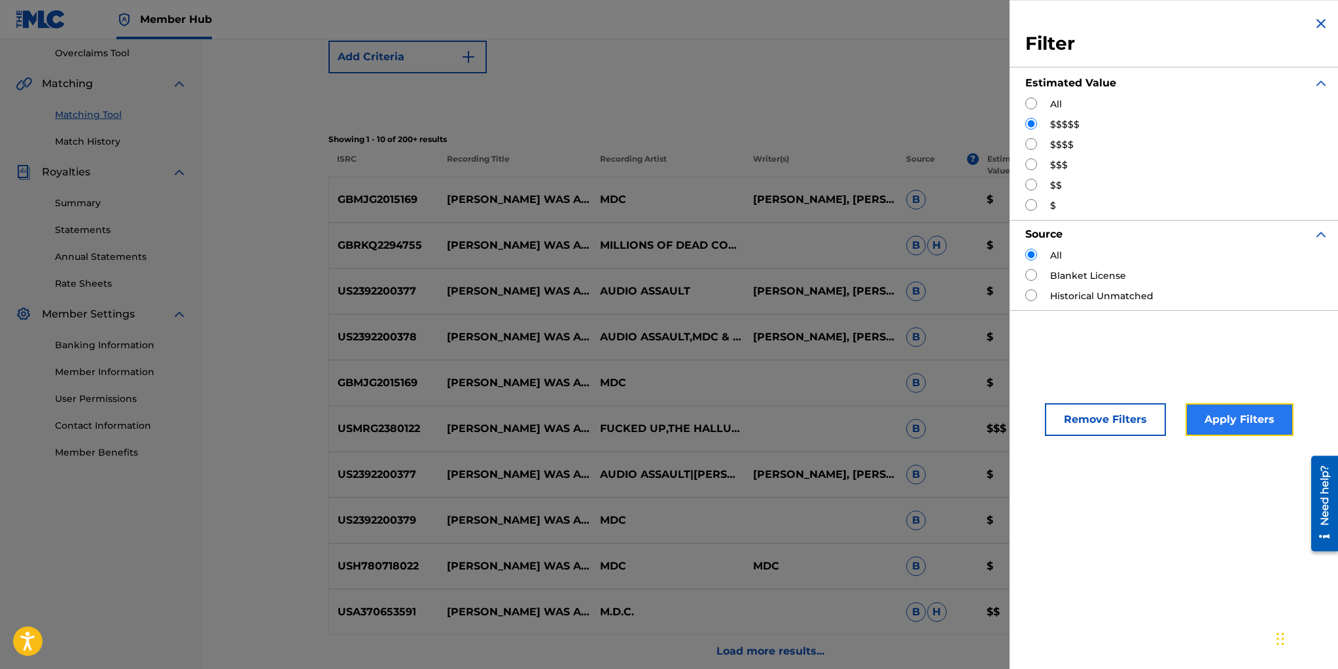
click at [1221, 415] on button "Apply Filters" at bounding box center [1240, 419] width 108 height 33
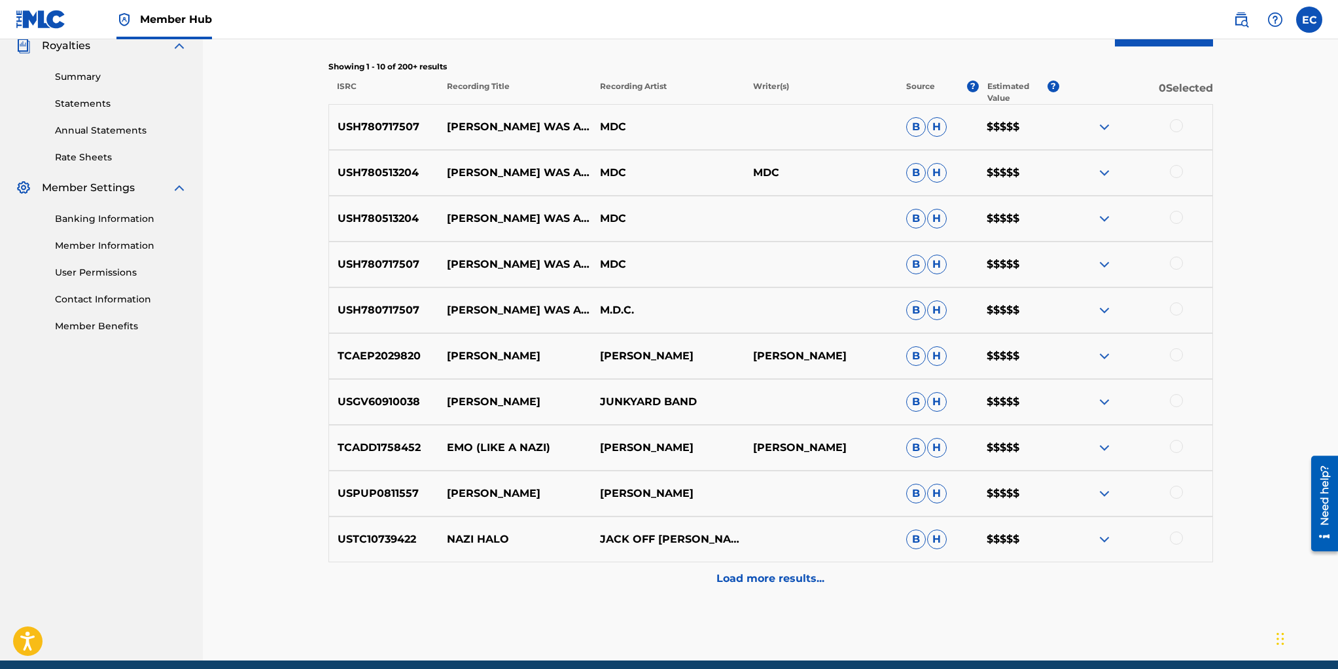
scroll to position [411, 0]
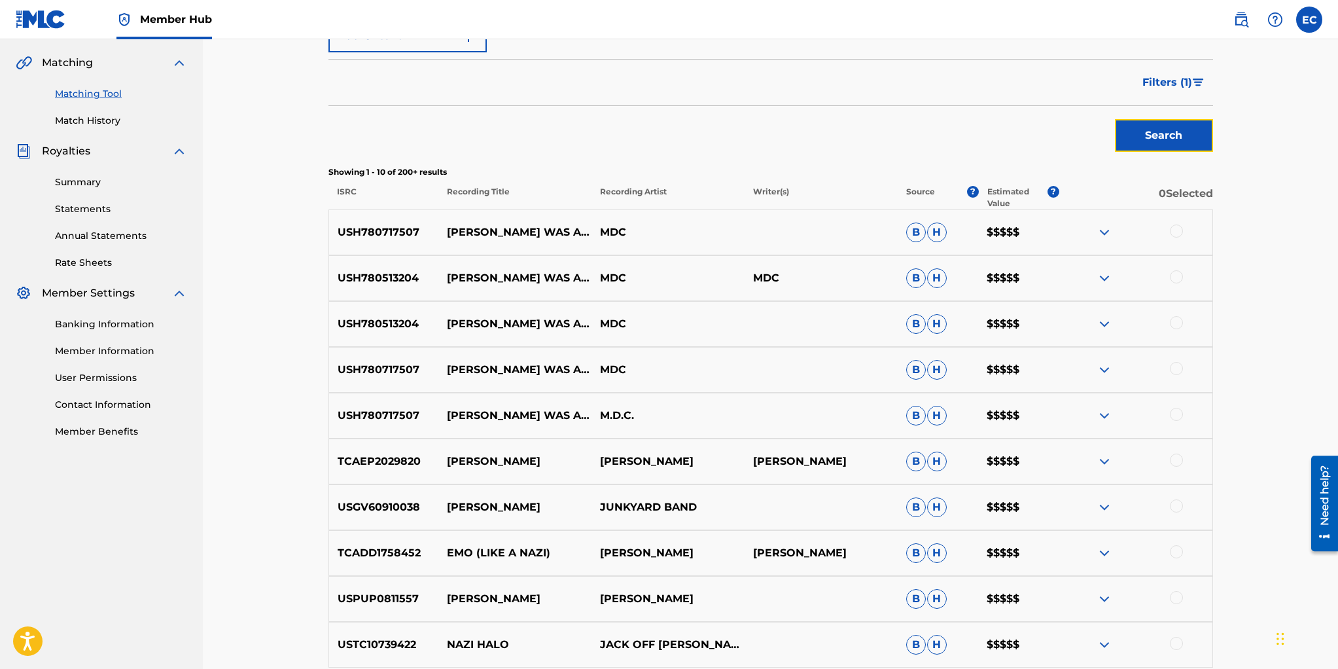
click at [1152, 126] on button "Search" at bounding box center [1164, 135] width 98 height 33
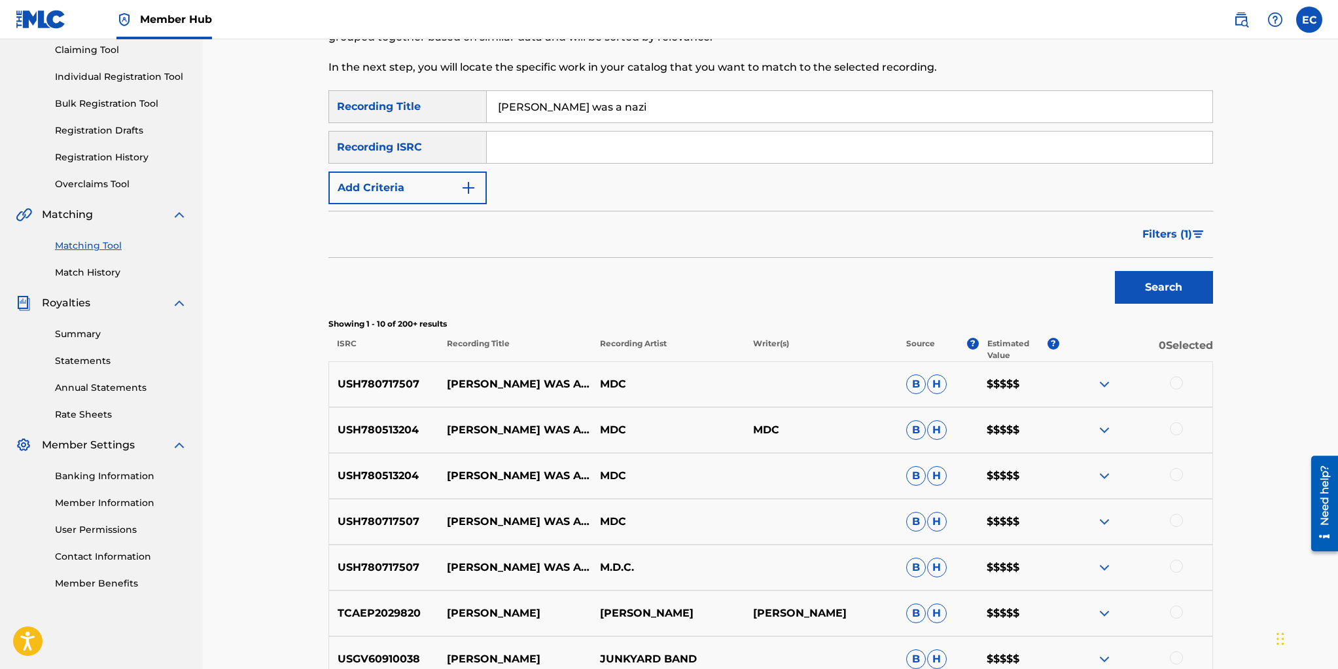
scroll to position [294, 0]
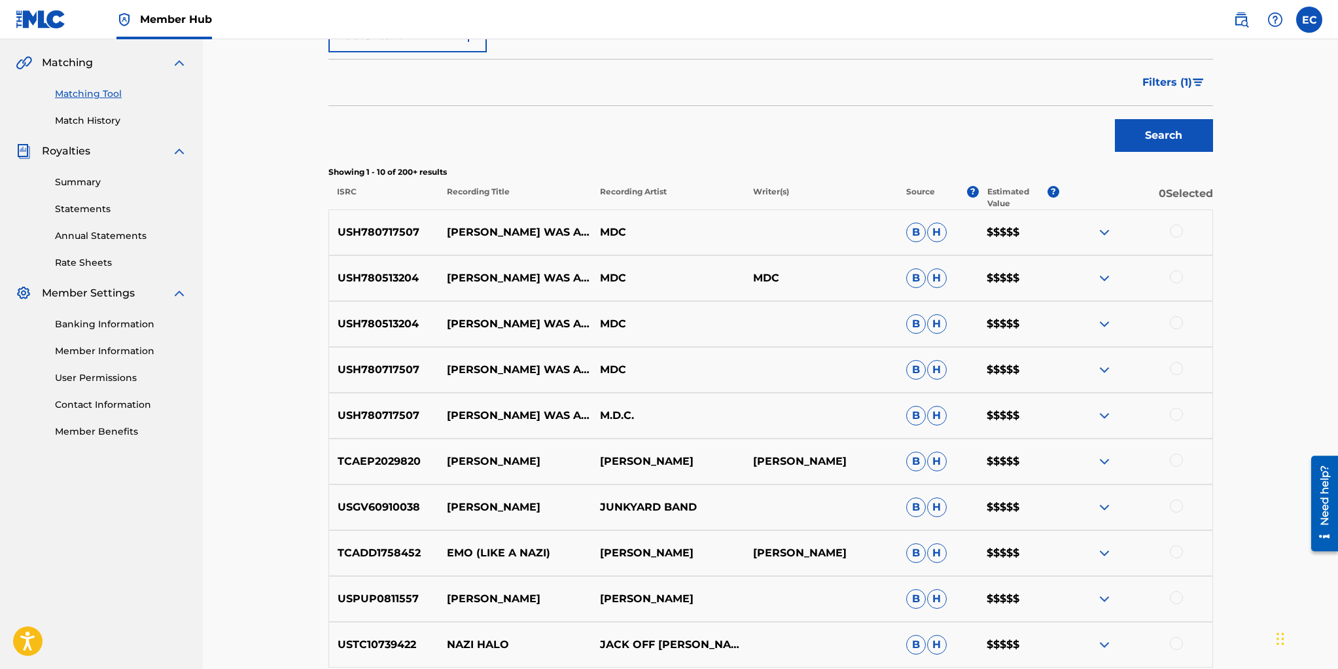
click at [1171, 80] on span "Filters ( 1 )" at bounding box center [1168, 83] width 50 height 16
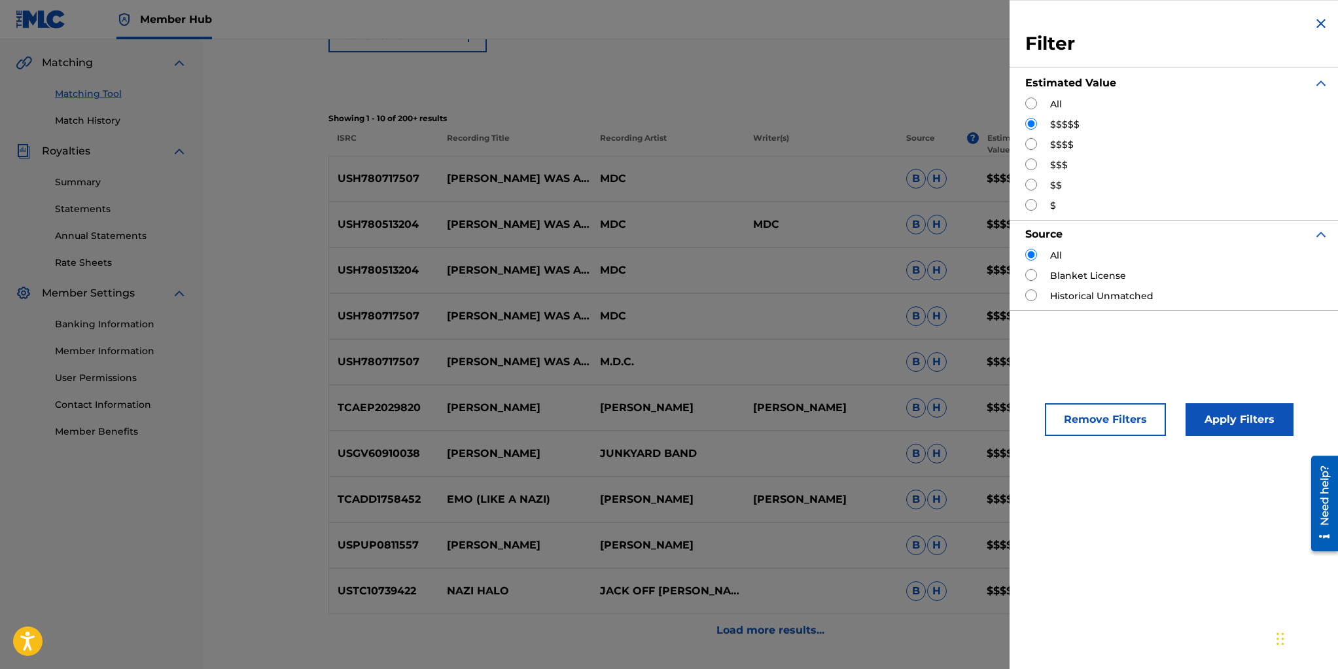
drag, startPoint x: 1032, startPoint y: 144, endPoint x: 1040, endPoint y: 172, distance: 29.2
click at [1032, 145] on input "Search Form" at bounding box center [1031, 144] width 12 height 12
radio input "true"
click at [1217, 411] on button "Apply Filters" at bounding box center [1240, 419] width 108 height 33
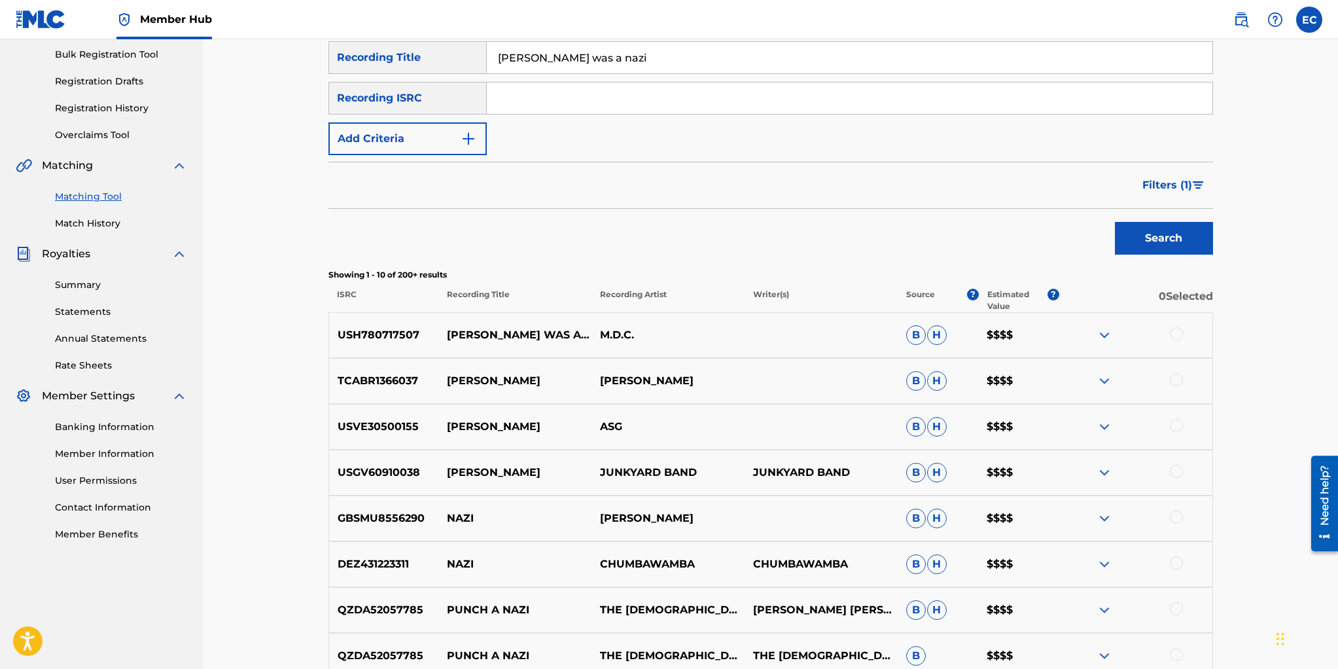
scroll to position [192, 0]
click at [1189, 184] on span "Filters ( 1 )" at bounding box center [1168, 185] width 50 height 16
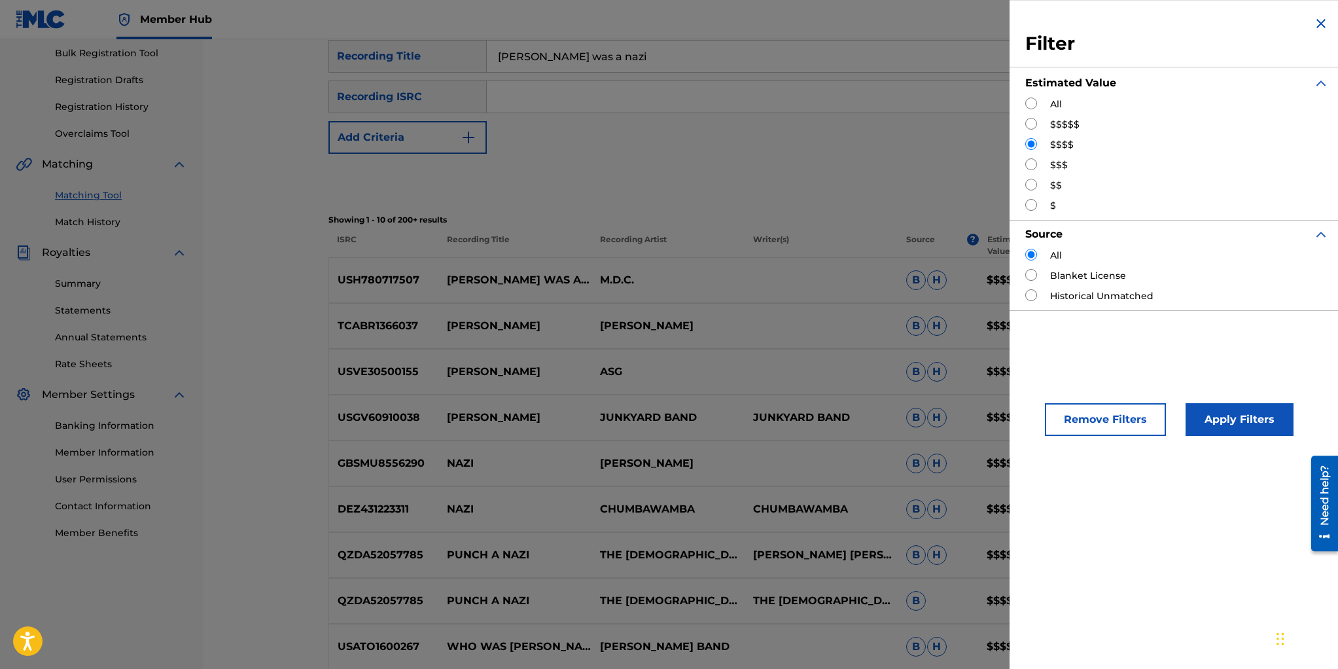
drag, startPoint x: 1035, startPoint y: 164, endPoint x: 1046, endPoint y: 193, distance: 30.9
click at [1035, 164] on input "Search Form" at bounding box center [1031, 164] width 12 height 12
radio input "true"
click at [1229, 406] on button "Apply Filters" at bounding box center [1240, 419] width 108 height 33
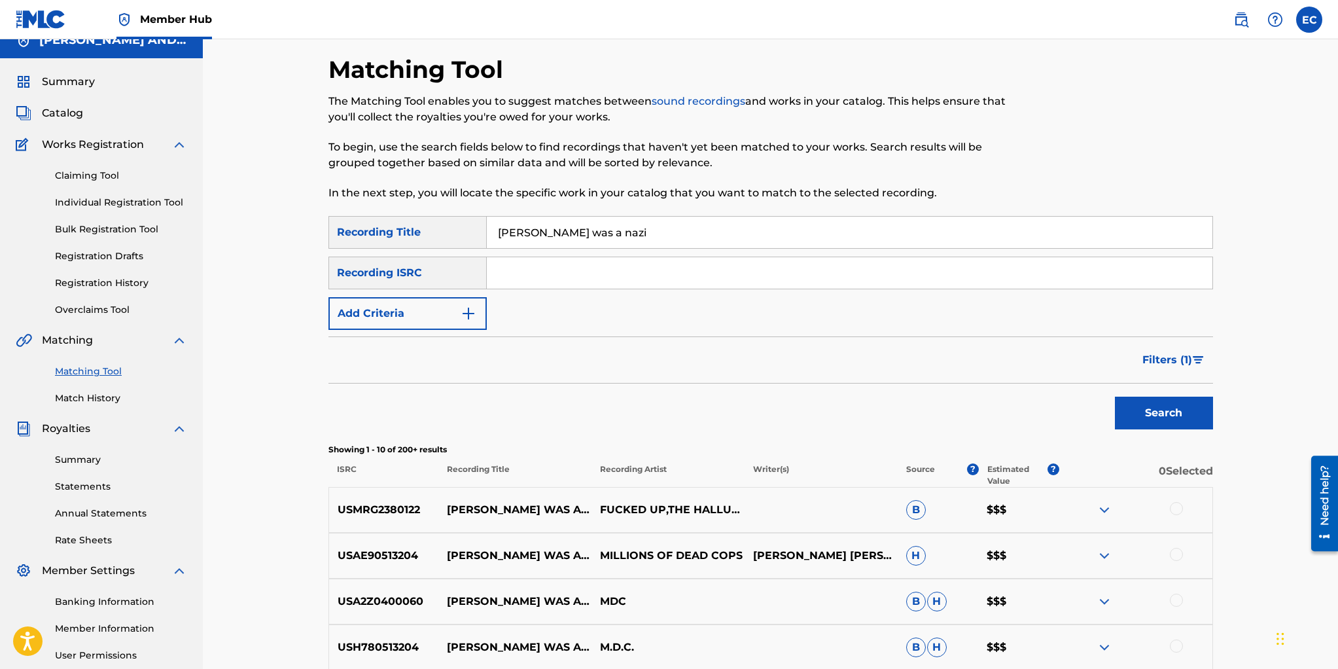
scroll to position [0, 0]
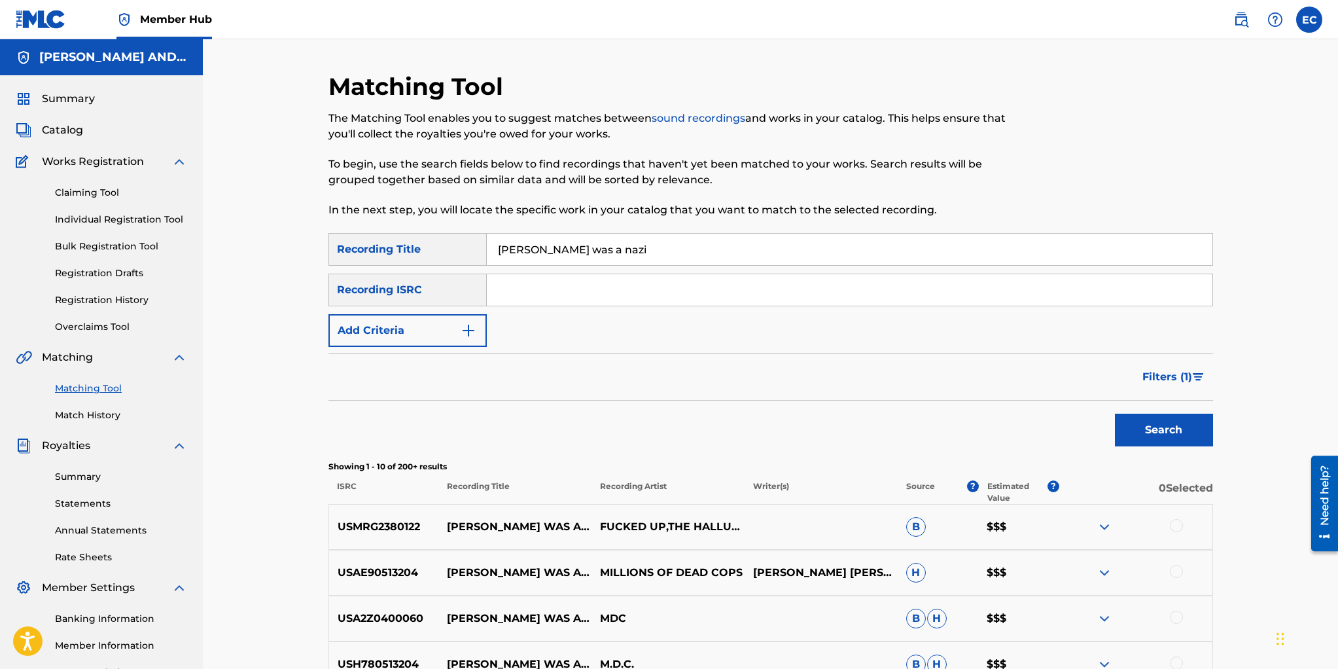
drag, startPoint x: 607, startPoint y: 249, endPoint x: 480, endPoint y: 240, distance: 127.2
click at [480, 240] on div "SearchWithCriteria439c5eaa-d6b5-47f1-8a8d-db4806e97eca Recording Title [PERSON_…" at bounding box center [771, 249] width 885 height 33
click at [1155, 425] on button "Search" at bounding box center [1164, 430] width 98 height 33
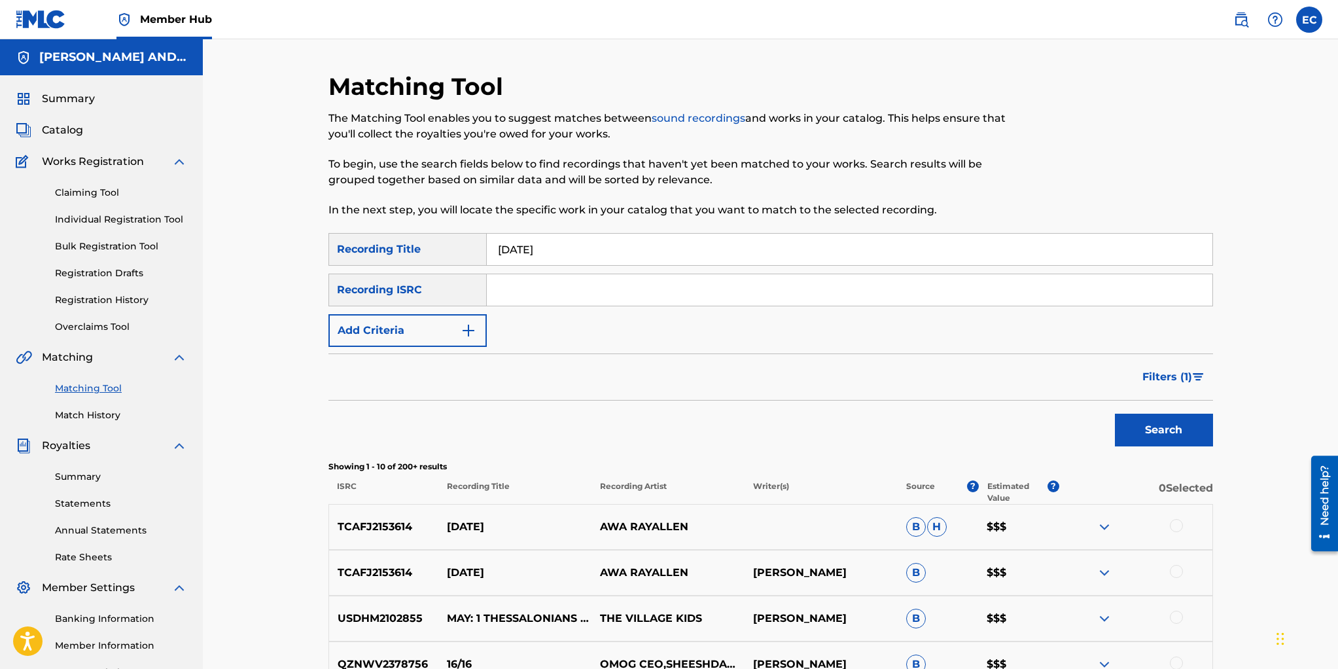
click at [585, 251] on input "[DATE]" at bounding box center [850, 249] width 726 height 31
type input "[DATE]"
click at [1115, 414] on button "Search" at bounding box center [1164, 430] width 98 height 33
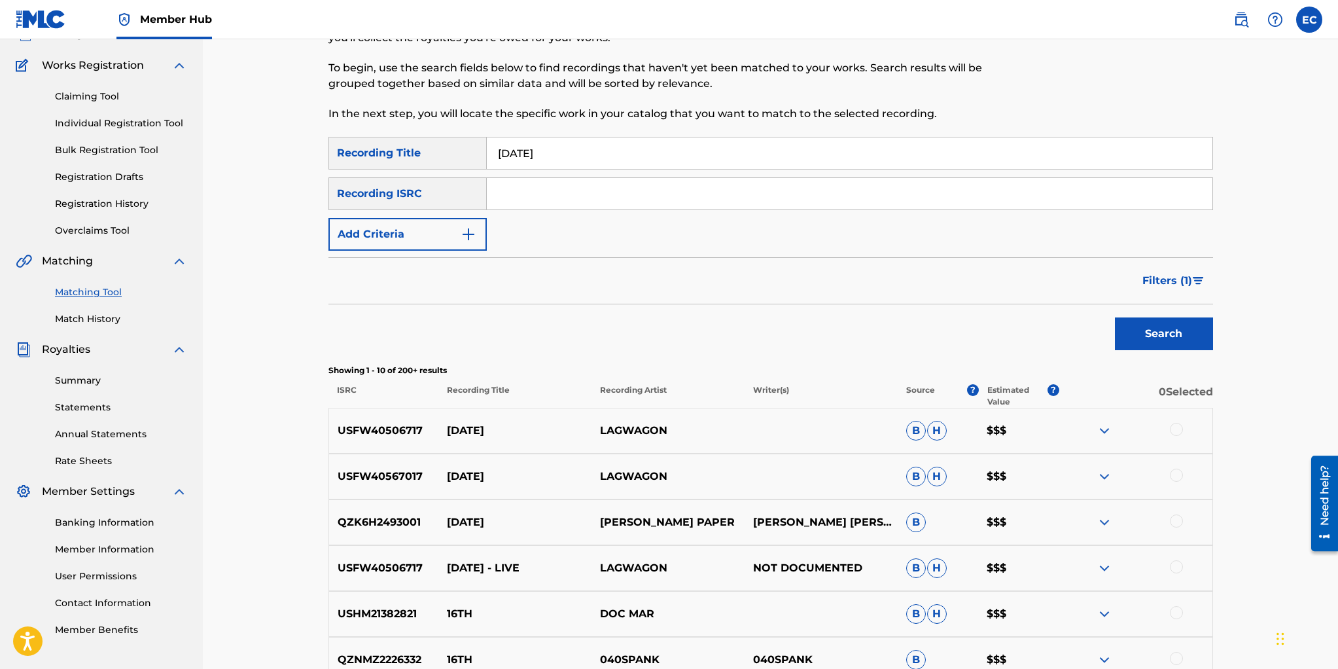
scroll to position [115, 0]
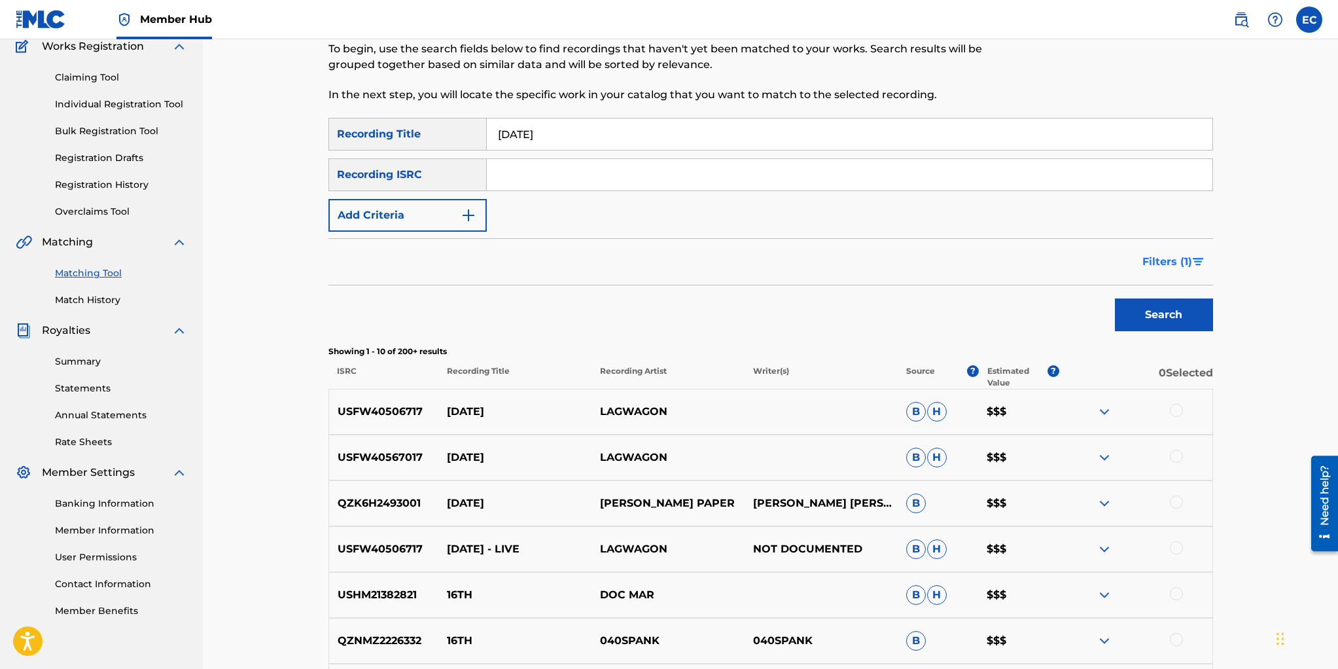
click at [1147, 266] on span "Filters ( 1 )" at bounding box center [1168, 262] width 50 height 16
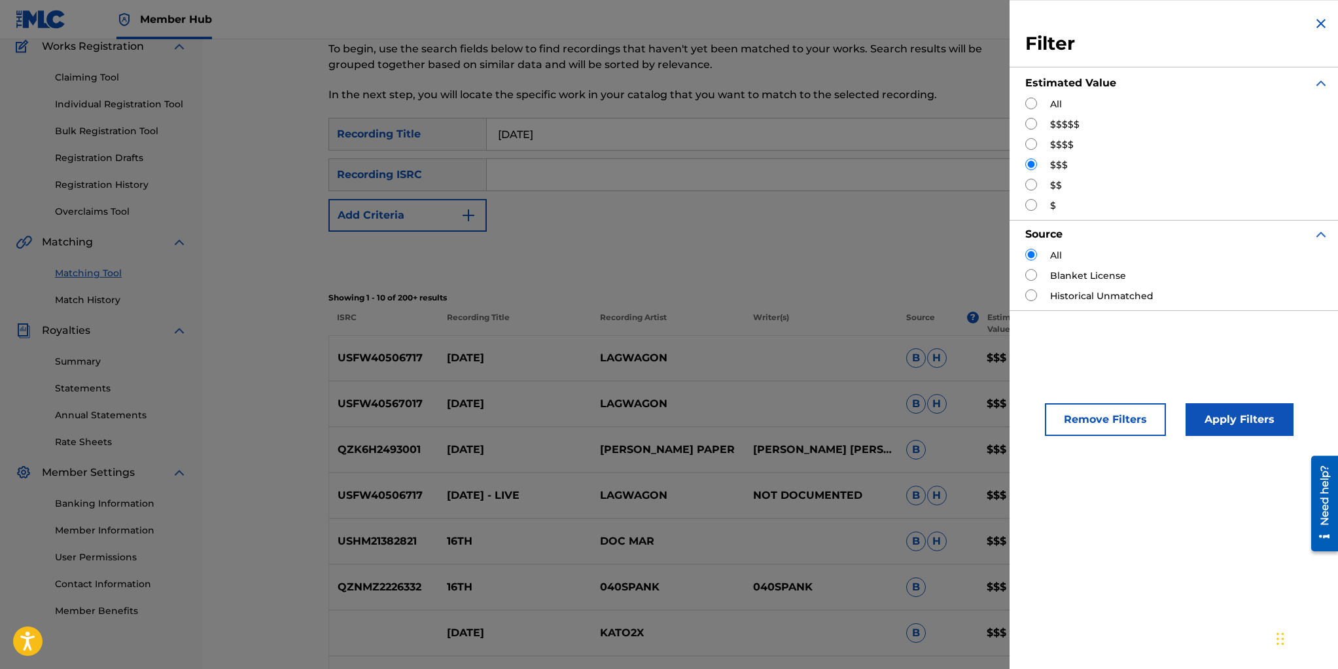
drag, startPoint x: 1029, startPoint y: 126, endPoint x: 1039, endPoint y: 132, distance: 11.1
click at [1030, 126] on input "Search Form" at bounding box center [1031, 124] width 12 height 12
radio input "true"
click at [1210, 412] on button "Apply Filters" at bounding box center [1240, 419] width 108 height 33
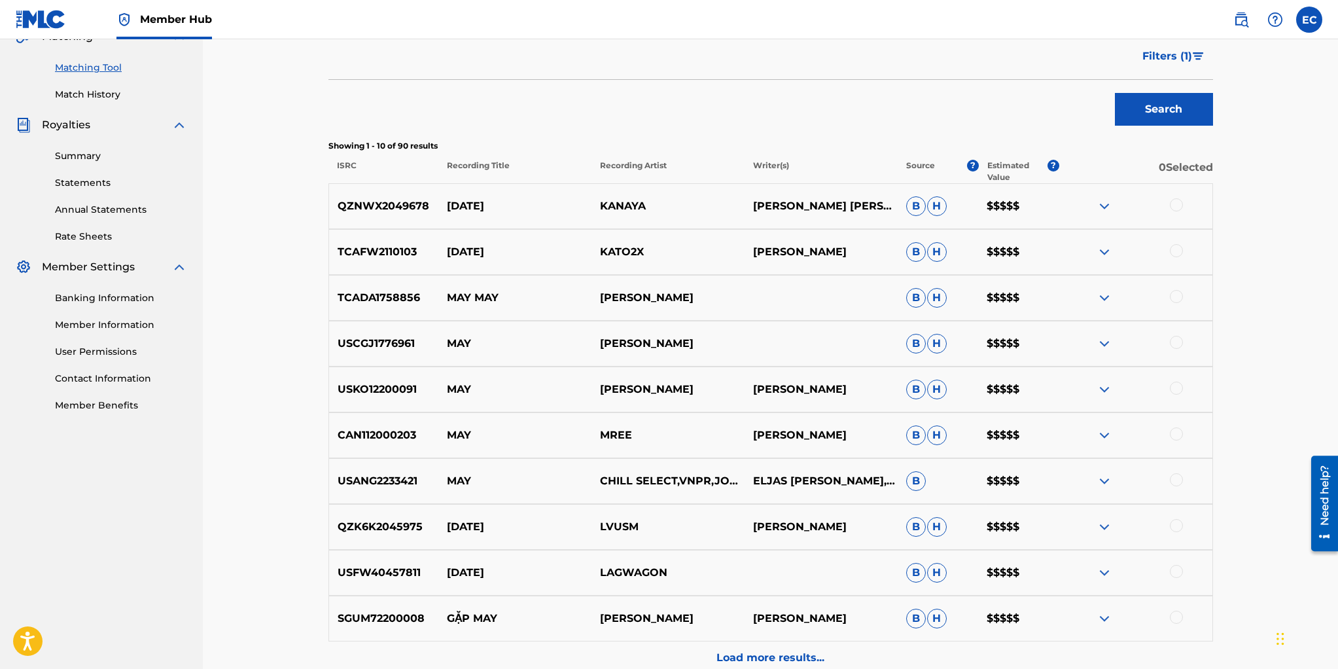
scroll to position [327, 0]
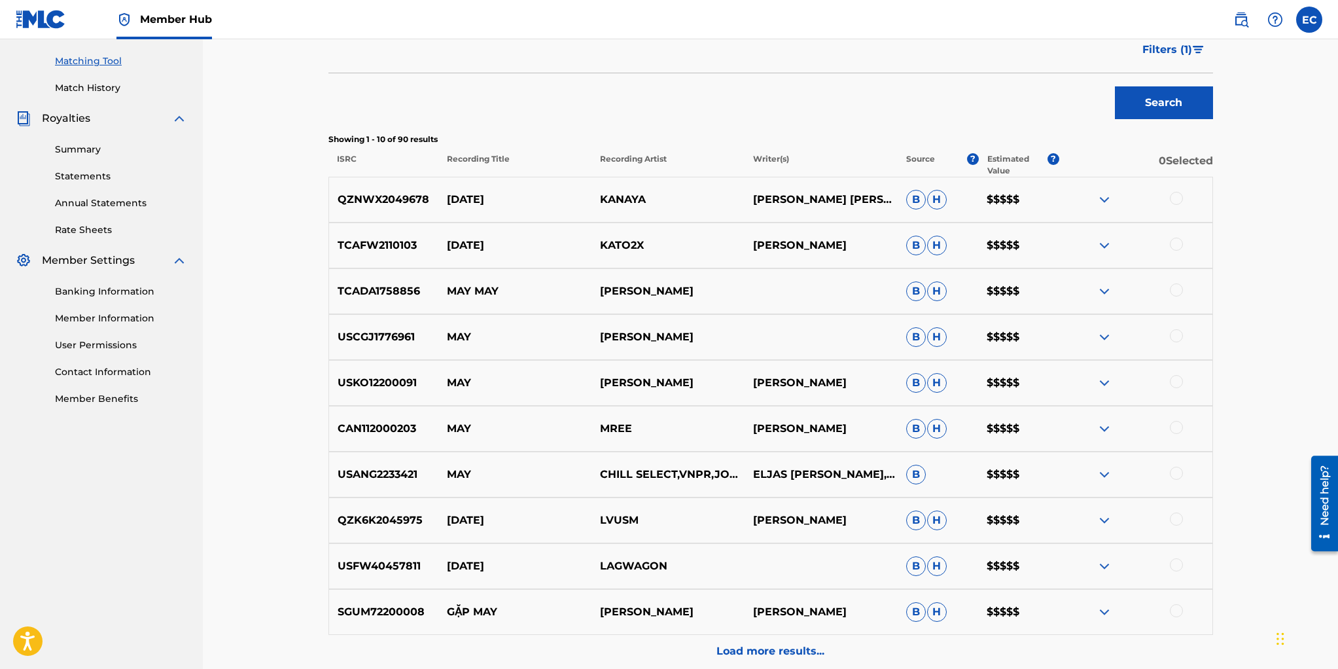
click at [1105, 566] on img at bounding box center [1105, 566] width 16 height 16
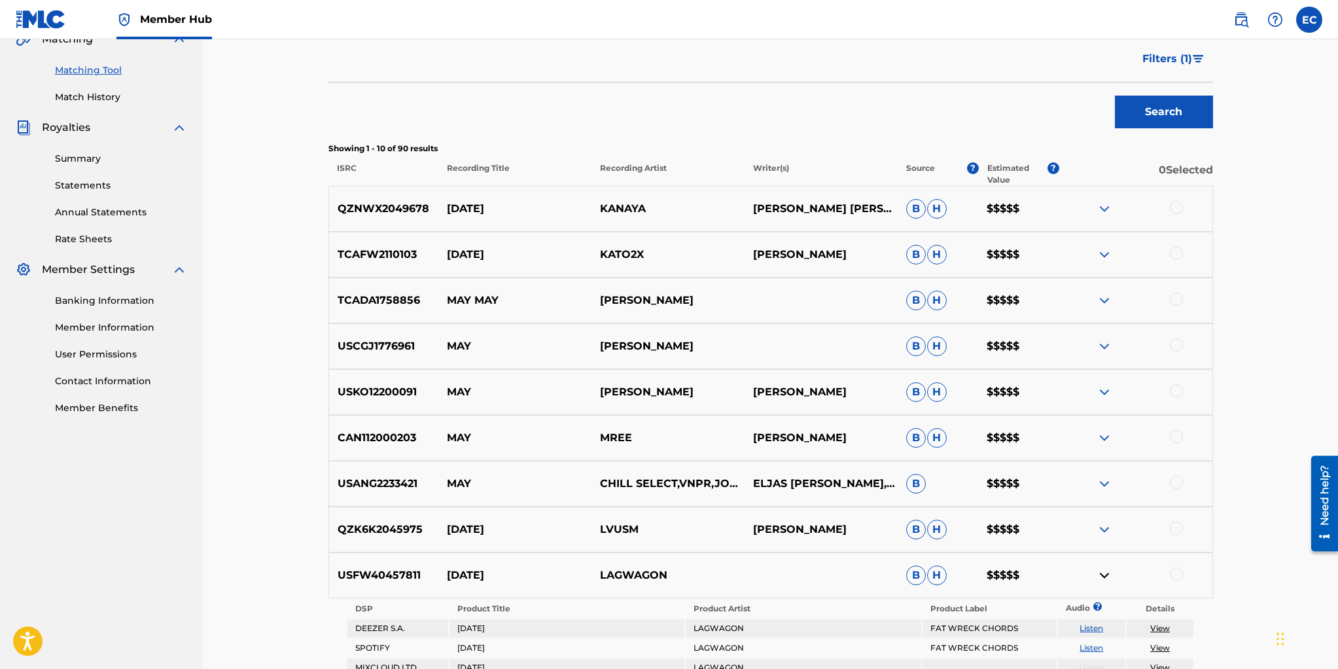
scroll to position [224, 0]
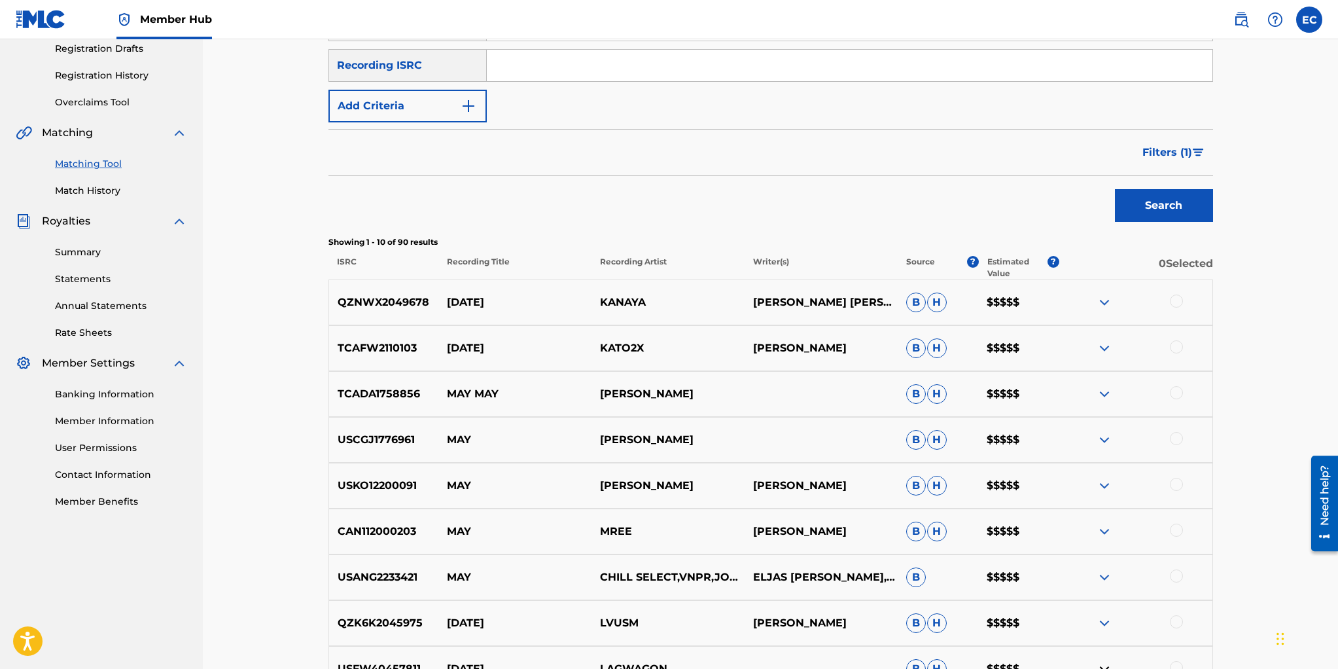
click at [1167, 154] on span "Filters ( 1 )" at bounding box center [1168, 153] width 50 height 16
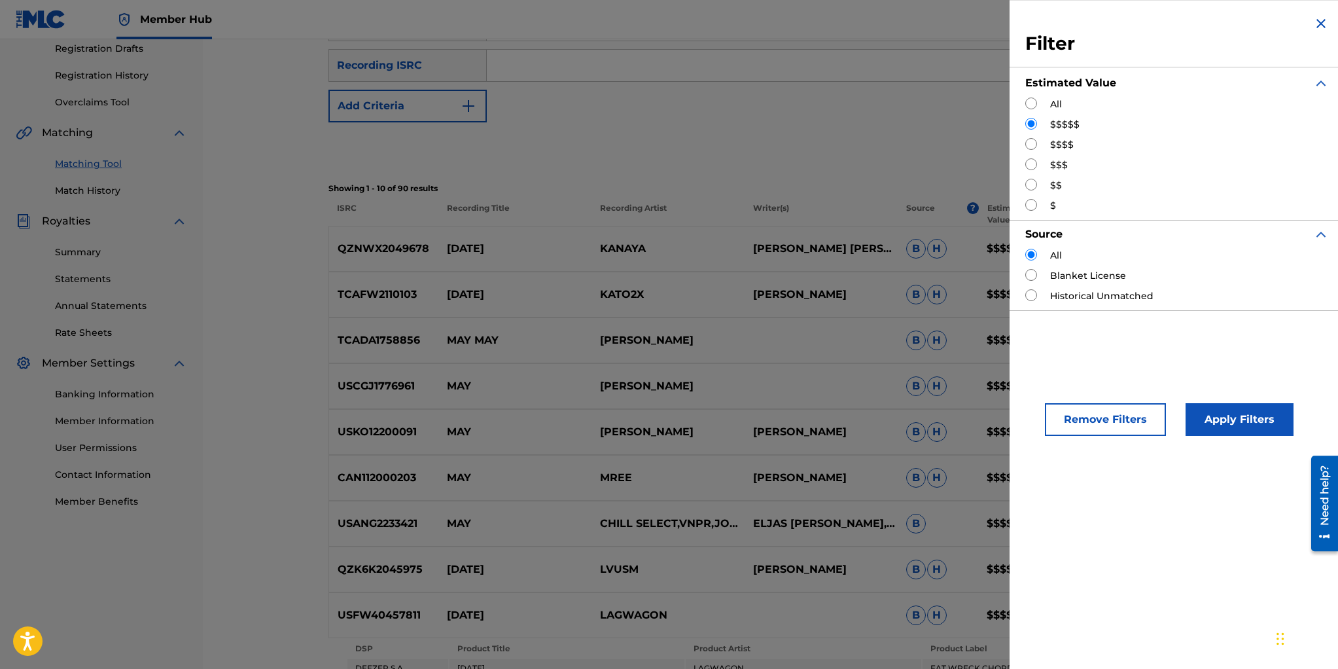
click at [1030, 165] on input "Search Form" at bounding box center [1031, 164] width 12 height 12
radio input "true"
click at [1219, 413] on button "Apply Filters" at bounding box center [1240, 419] width 108 height 33
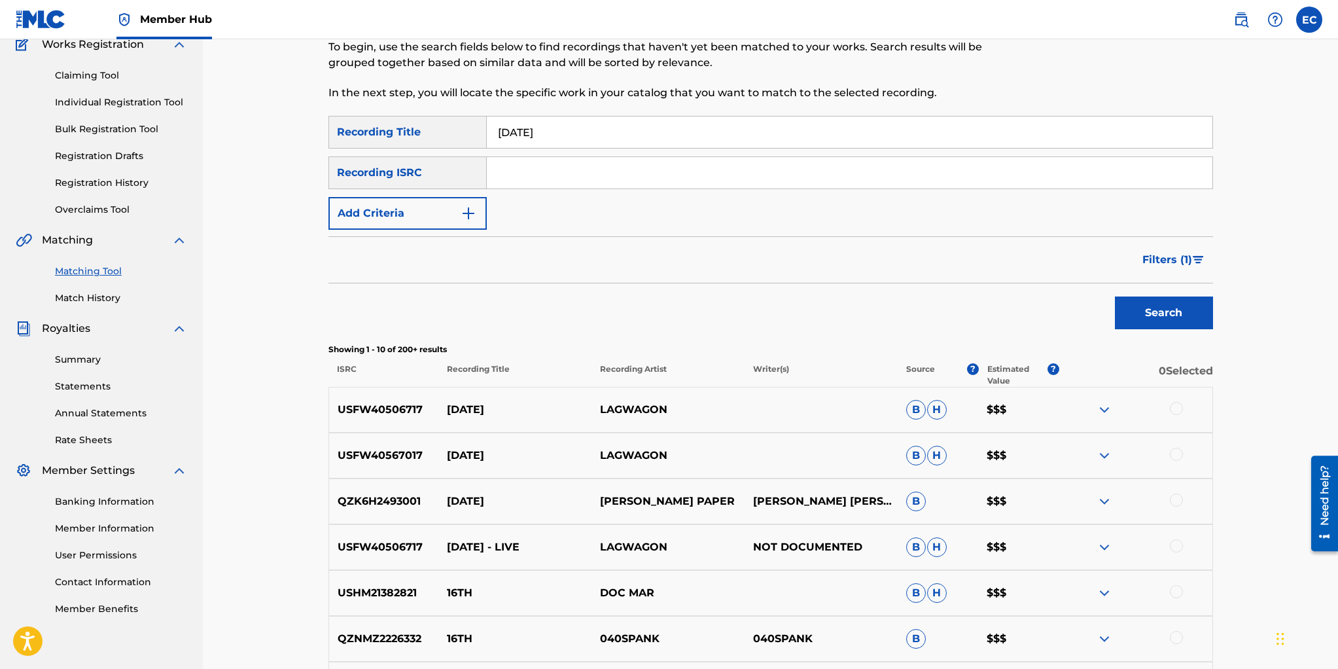
scroll to position [0, 0]
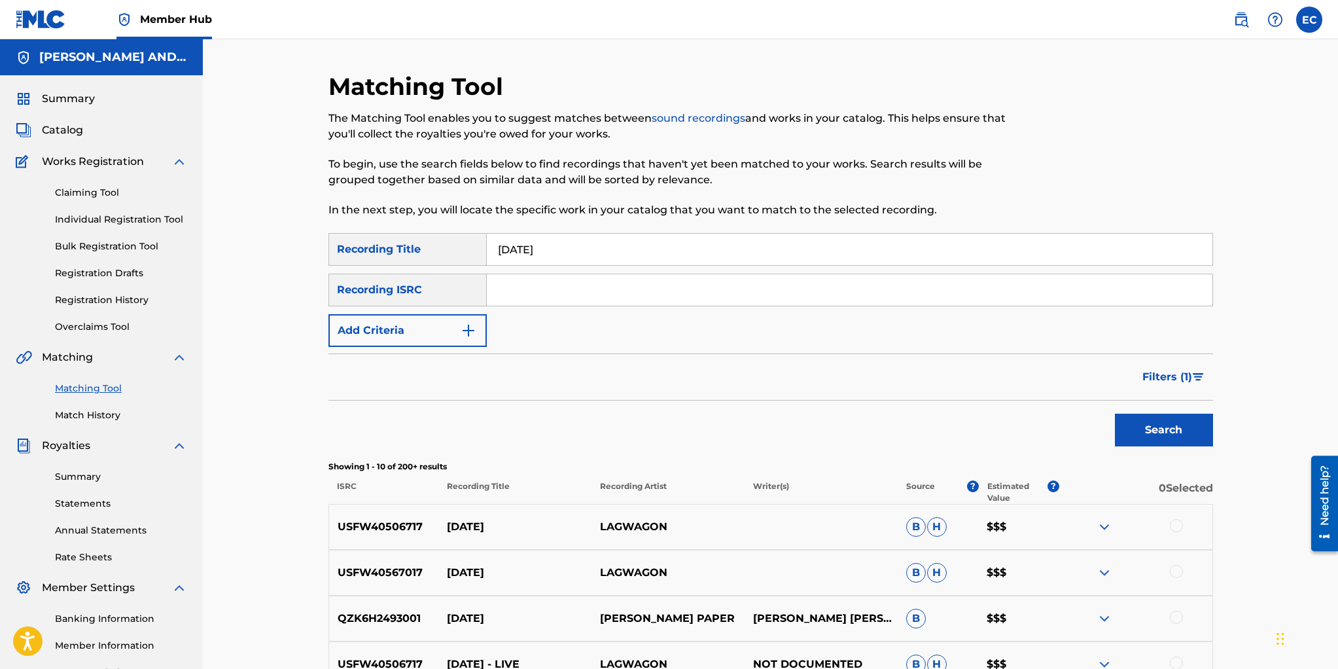
click at [552, 249] on input "[DATE]" at bounding box center [850, 249] width 726 height 31
type input "[DATE]"
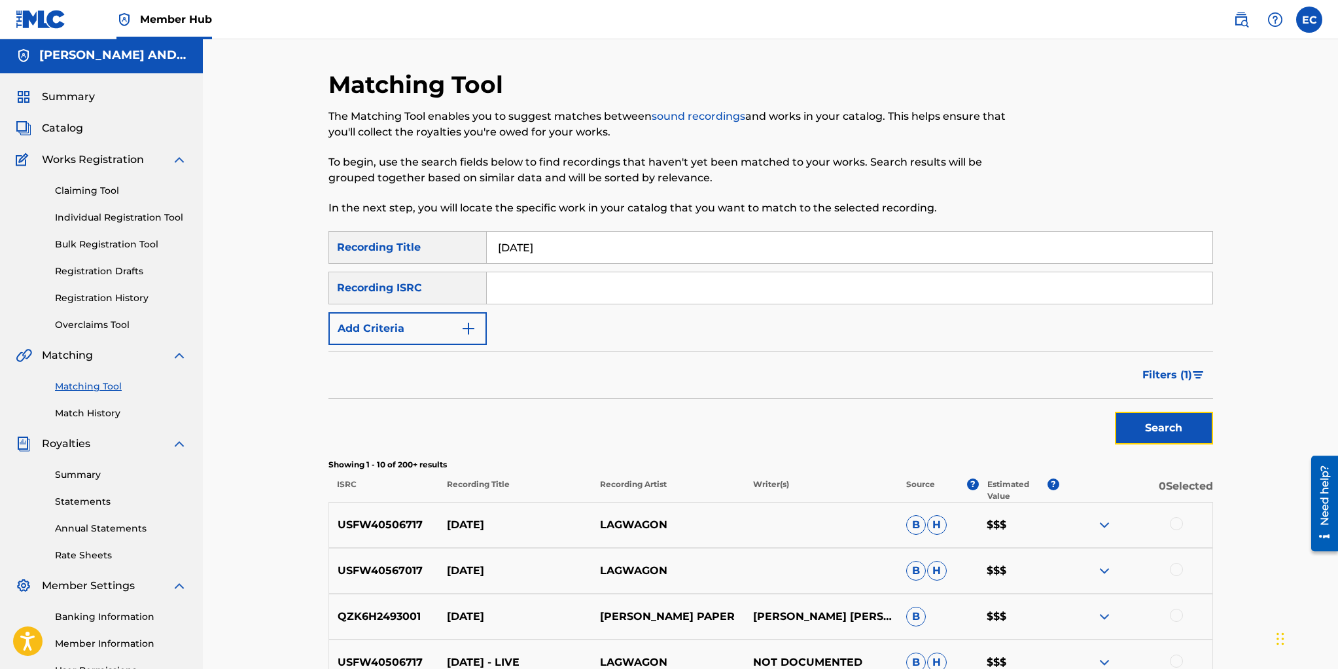
drag, startPoint x: 1161, startPoint y: 421, endPoint x: 1152, endPoint y: 418, distance: 9.1
click at [1159, 420] on button "Search" at bounding box center [1164, 428] width 98 height 33
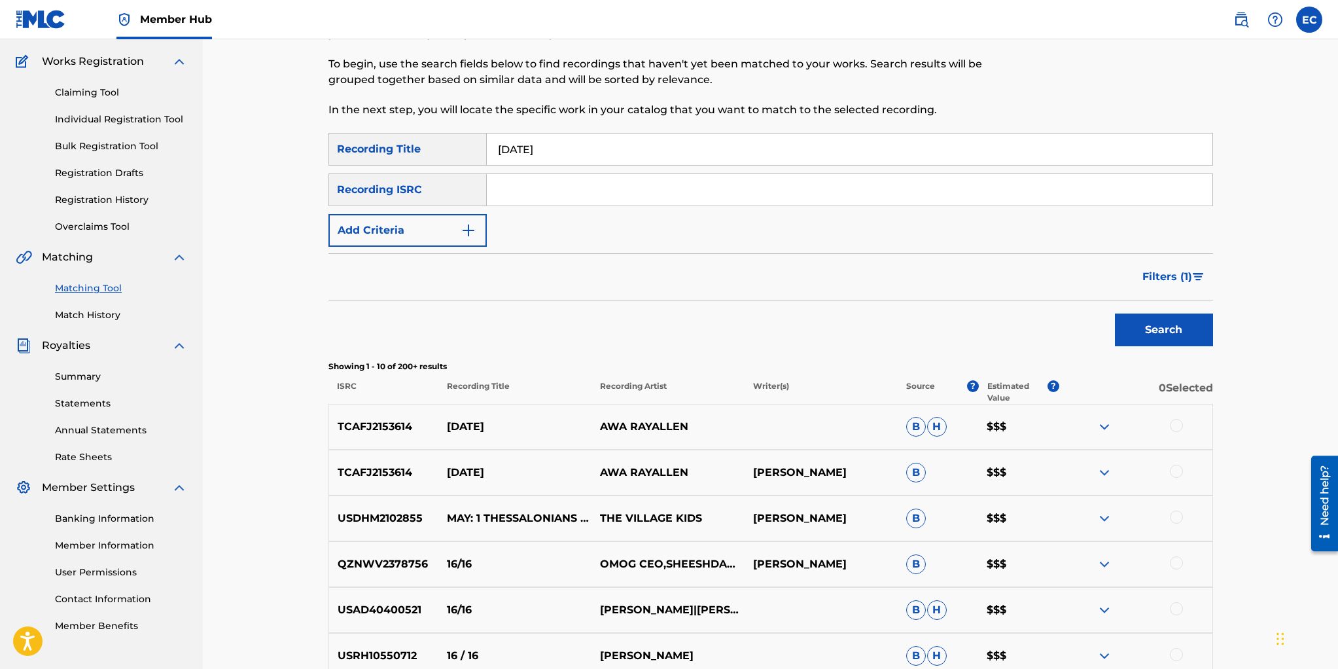
scroll to position [0, 0]
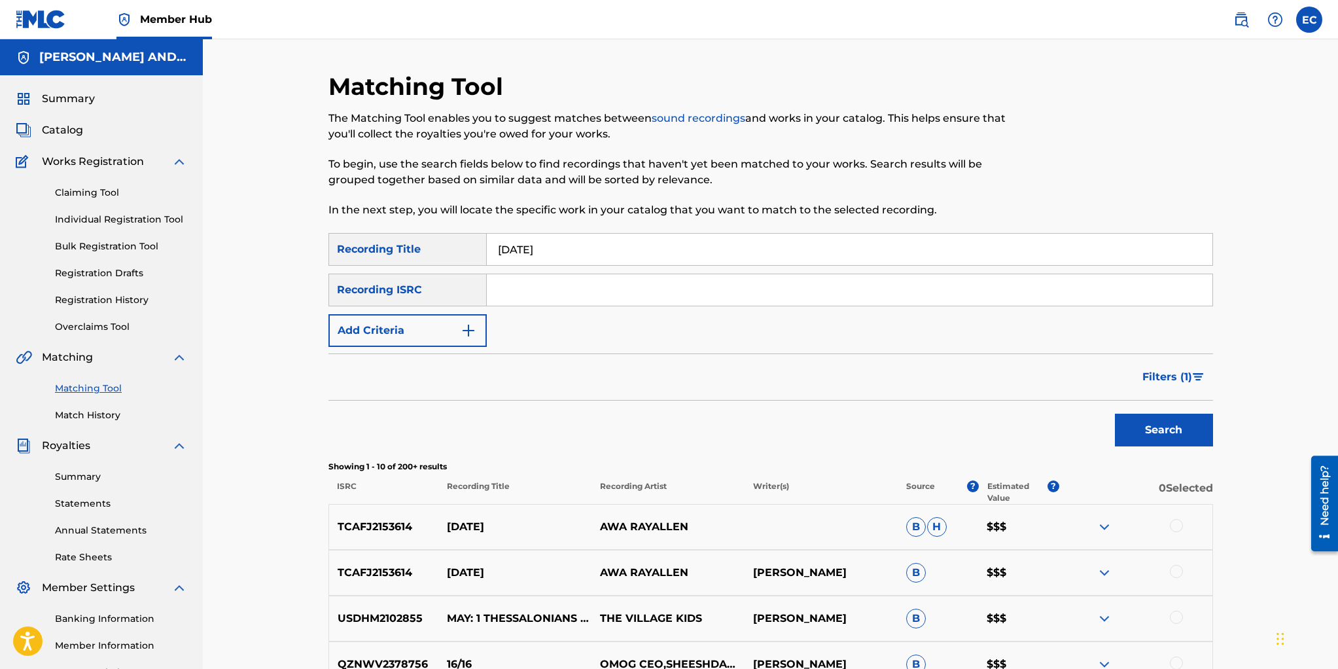
drag, startPoint x: 527, startPoint y: 250, endPoint x: 491, endPoint y: 247, distance: 36.1
click at [491, 247] on input "[DATE]" at bounding box center [850, 249] width 726 height 31
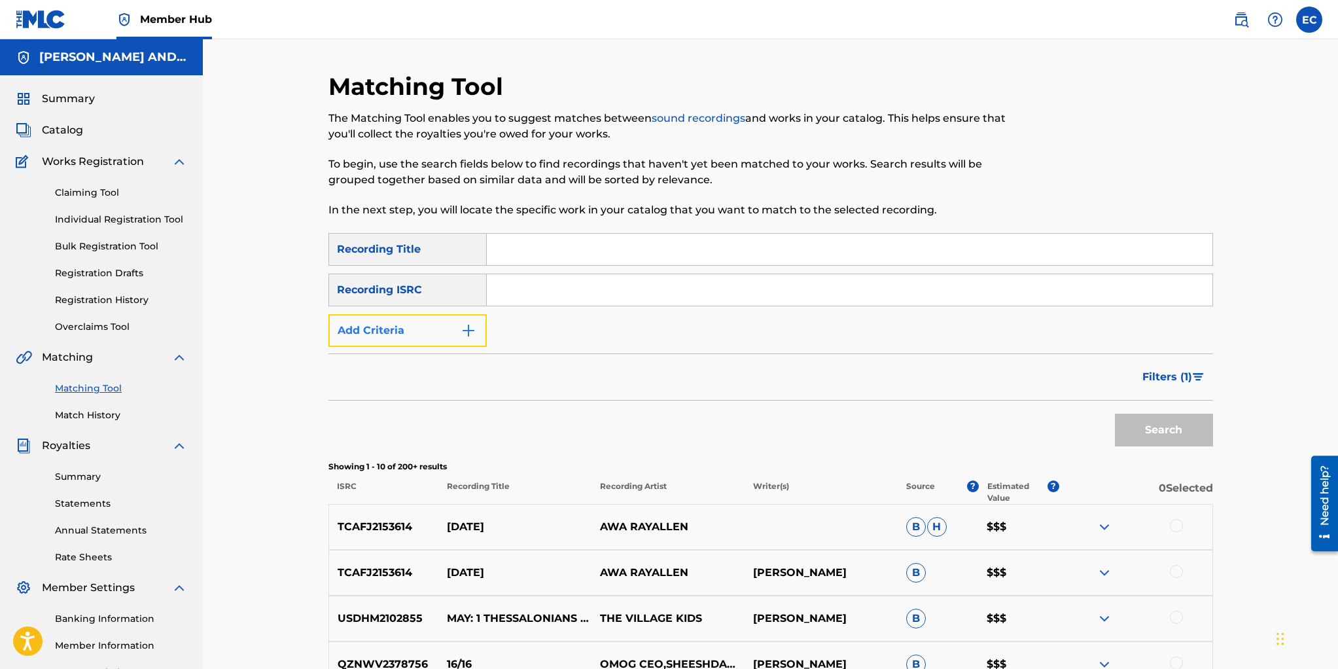
click at [443, 327] on button "Add Criteria" at bounding box center [408, 330] width 158 height 33
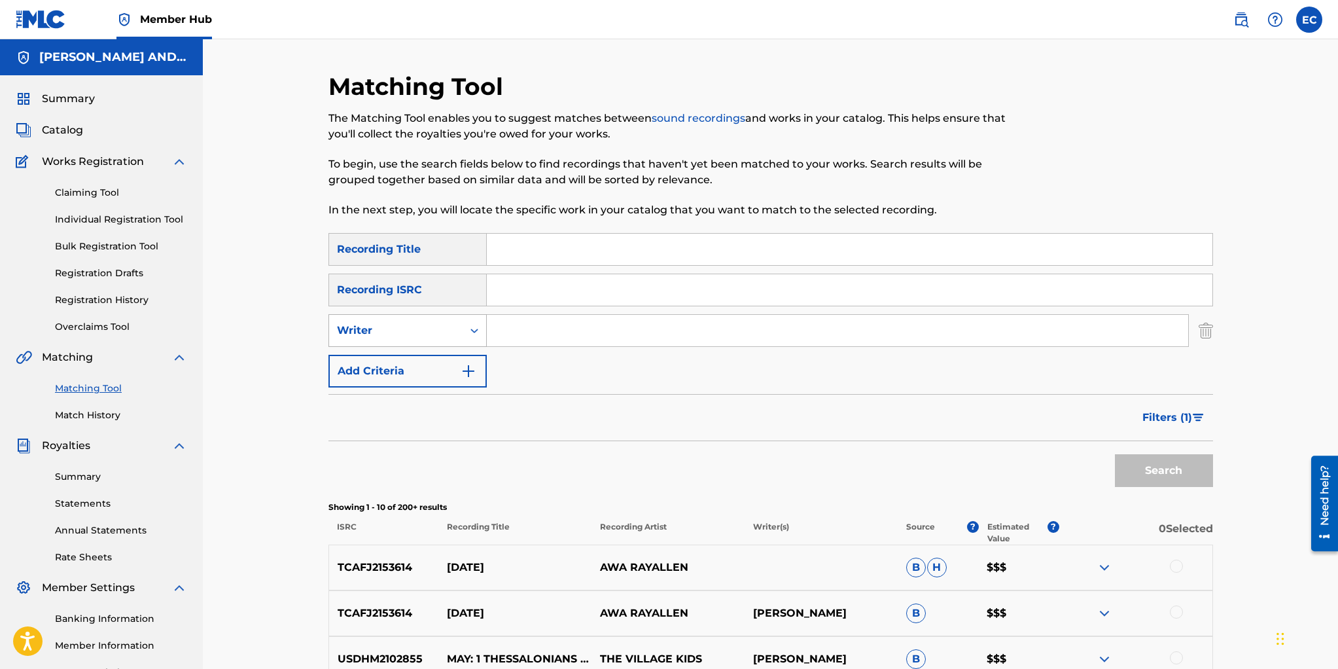
click at [442, 329] on div "Writer" at bounding box center [396, 331] width 118 height 16
click at [444, 366] on div "Recording Artist" at bounding box center [407, 363] width 157 height 33
click at [540, 326] on input "Search Form" at bounding box center [838, 330] width 702 height 31
type input "lagwagon"
click at [1115, 454] on button "Search" at bounding box center [1164, 470] width 98 height 33
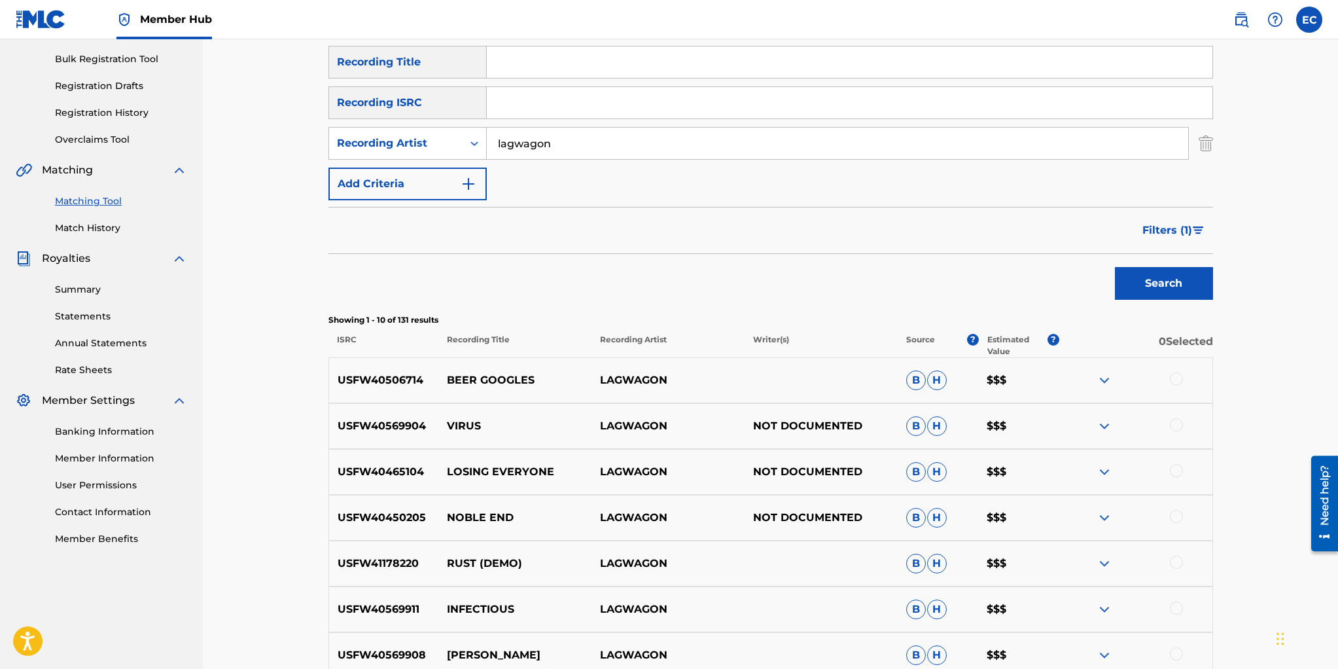
click at [1154, 228] on span "Filters ( 1 )" at bounding box center [1168, 231] width 50 height 16
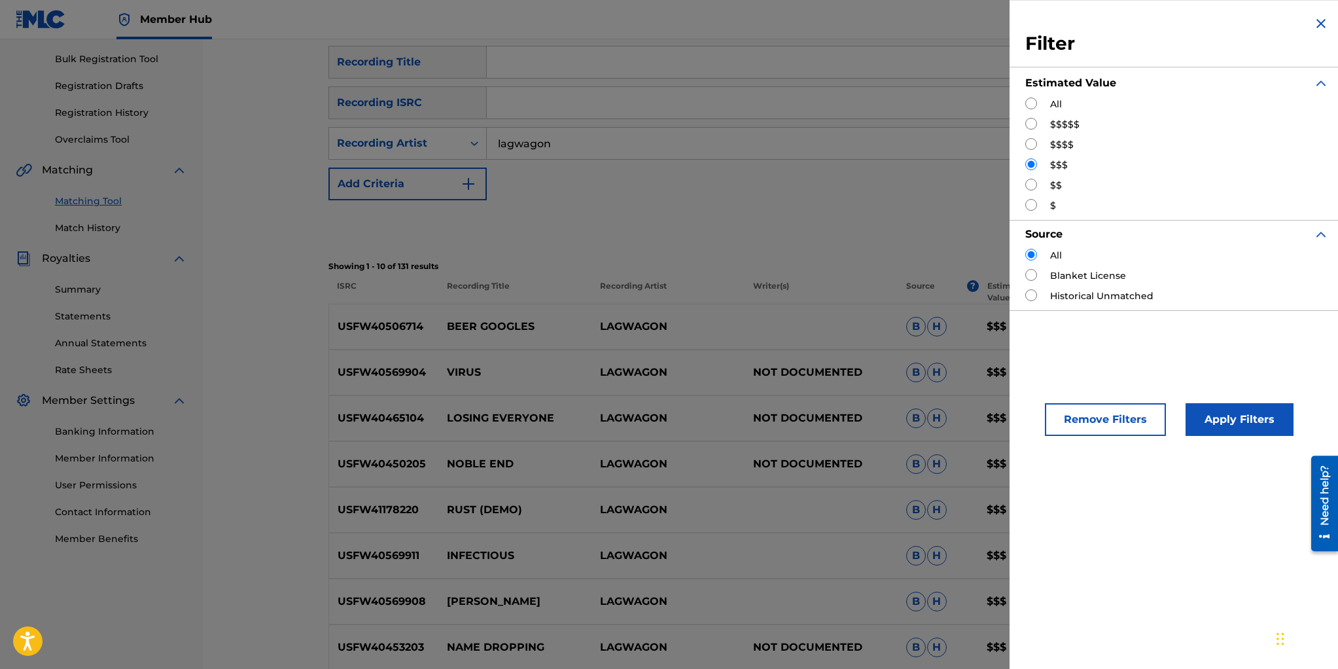
scroll to position [188, 0]
drag, startPoint x: 1031, startPoint y: 124, endPoint x: 1075, endPoint y: 189, distance: 78.2
click at [1033, 126] on input "Search Form" at bounding box center [1031, 124] width 12 height 12
radio input "true"
drag, startPoint x: 1235, startPoint y: 412, endPoint x: 1198, endPoint y: 380, distance: 49.1
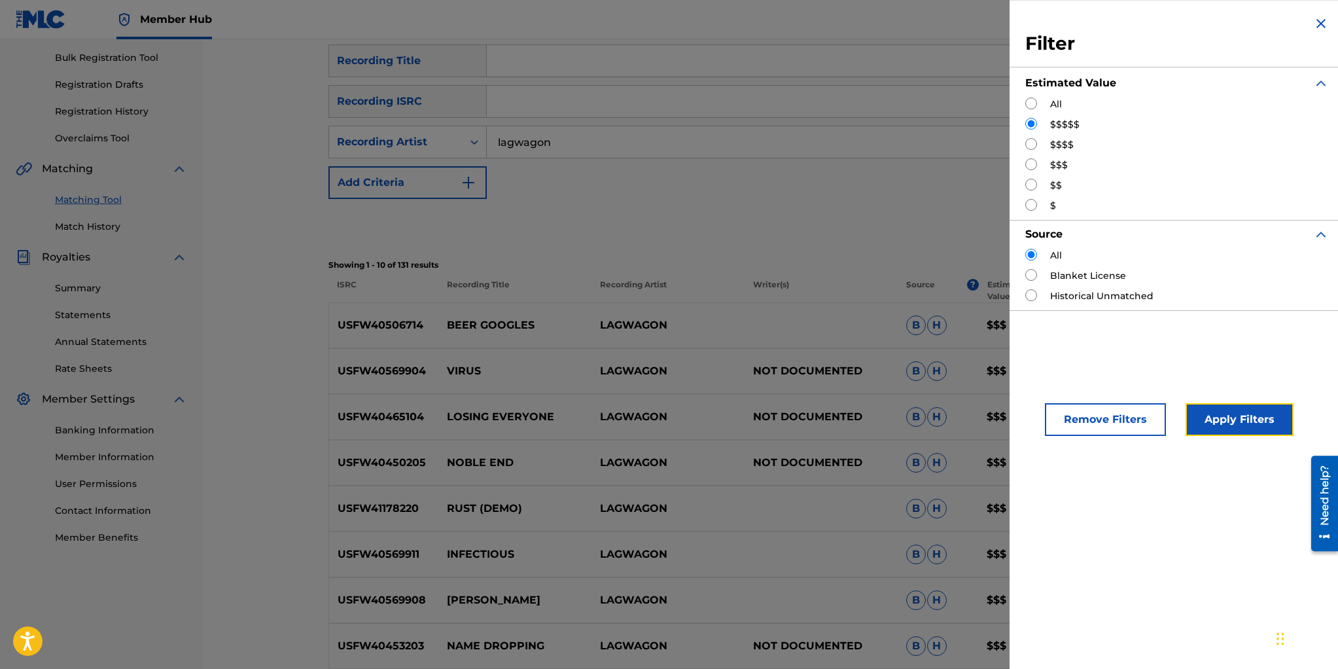
click at [1232, 408] on button "Apply Filters" at bounding box center [1240, 419] width 108 height 33
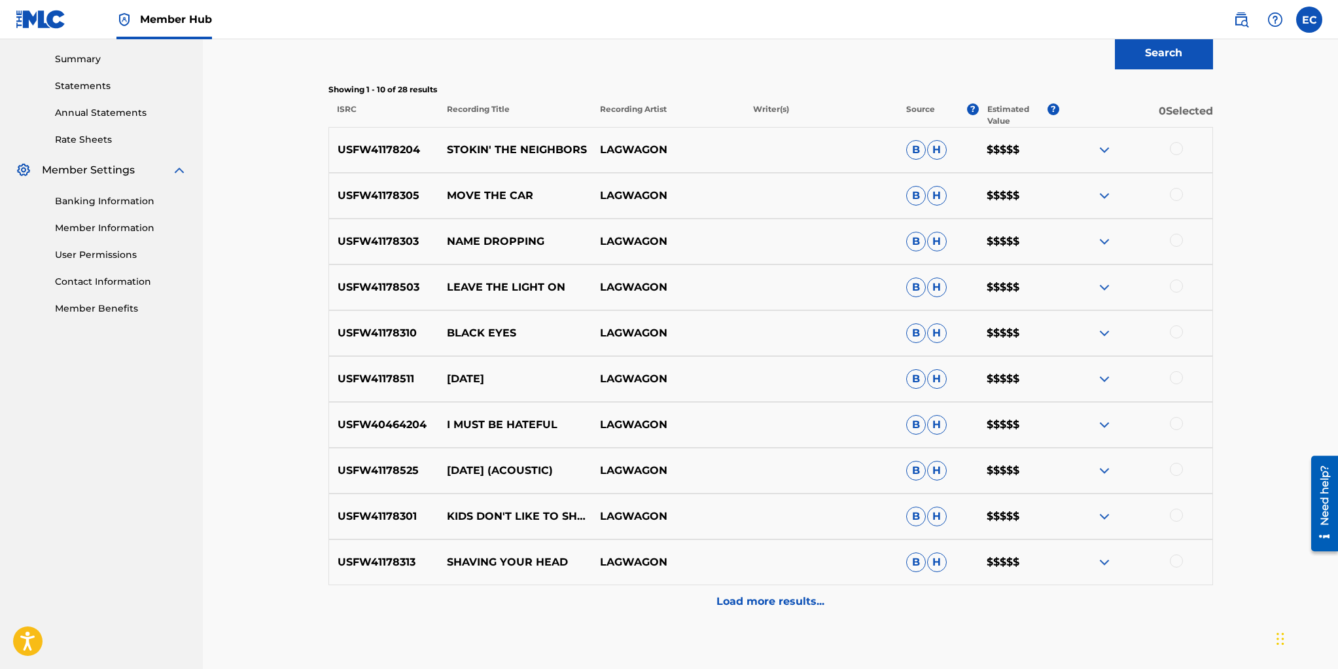
scroll to position [425, 0]
